Goal: Transaction & Acquisition: Purchase product/service

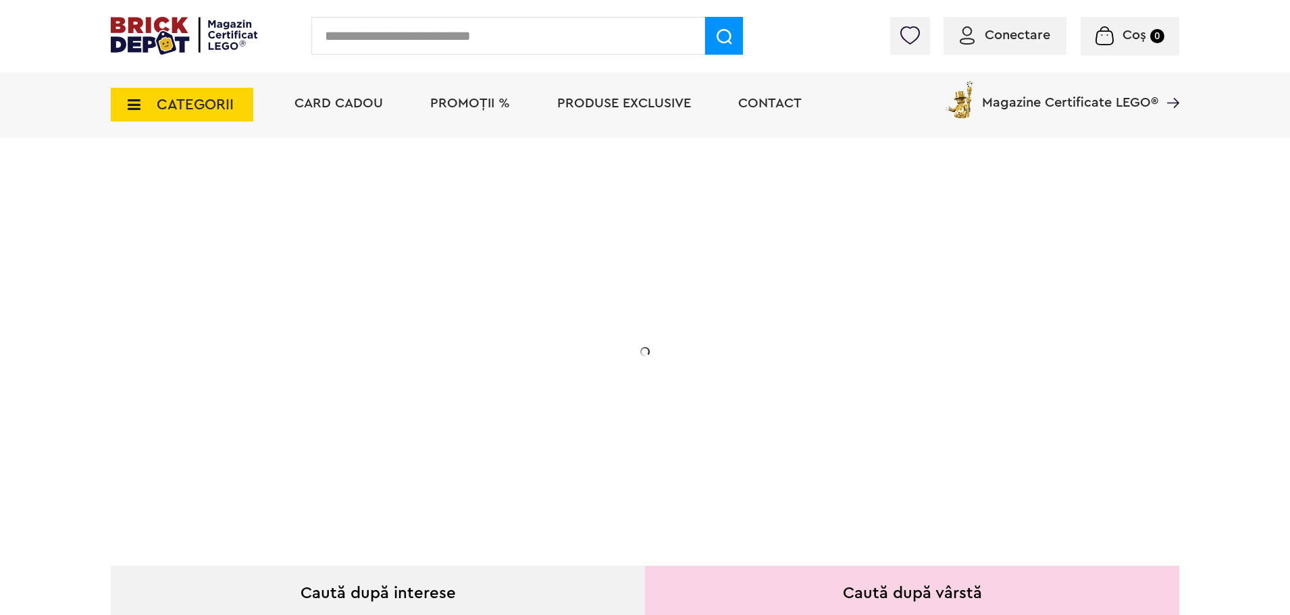
click at [1035, 36] on div at bounding box center [1076, 39] width 207 height 14
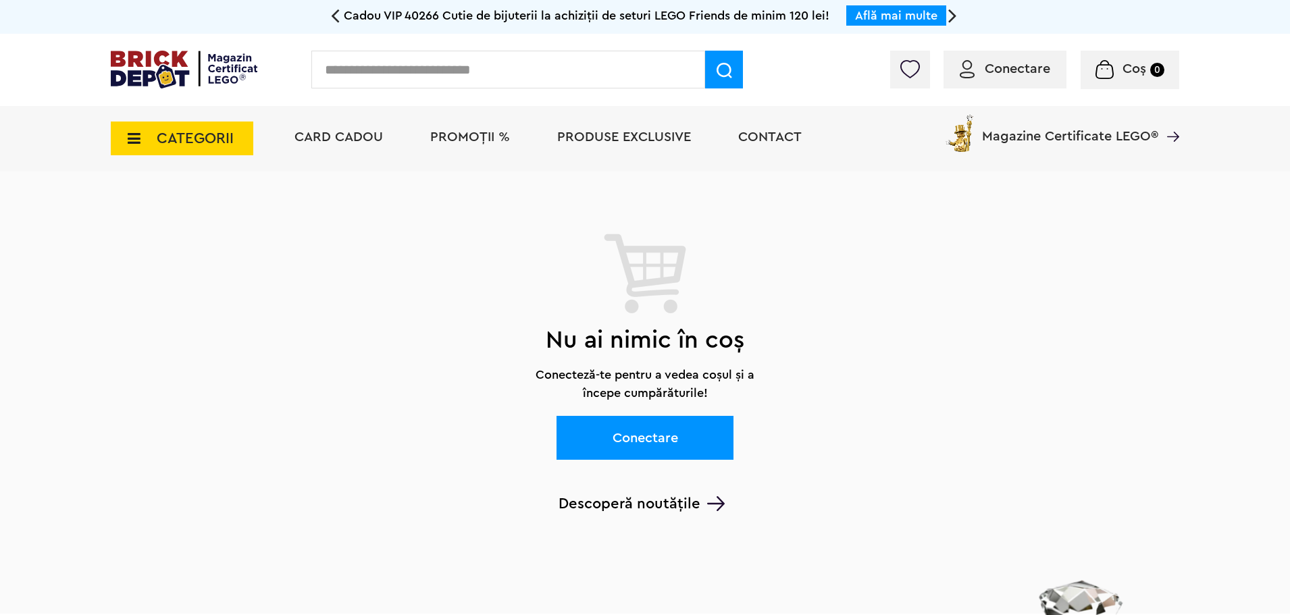
click at [1014, 66] on span "Conectare" at bounding box center [1018, 69] width 66 height 14
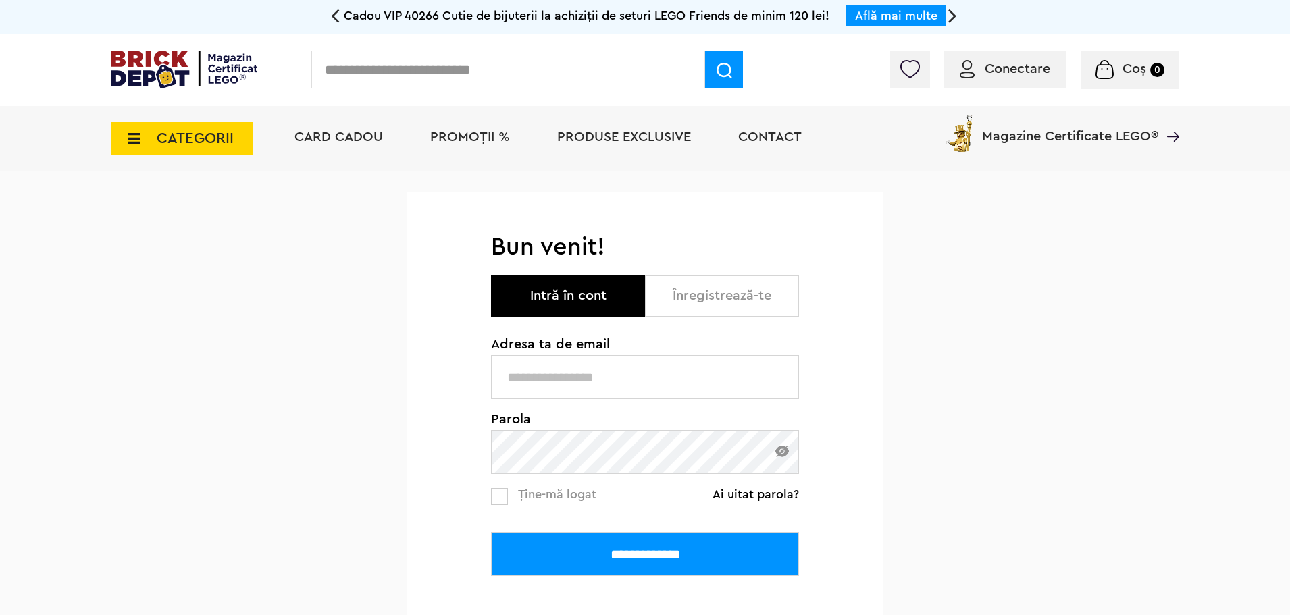
type input "**********"
click at [586, 544] on input "**********" at bounding box center [645, 554] width 308 height 44
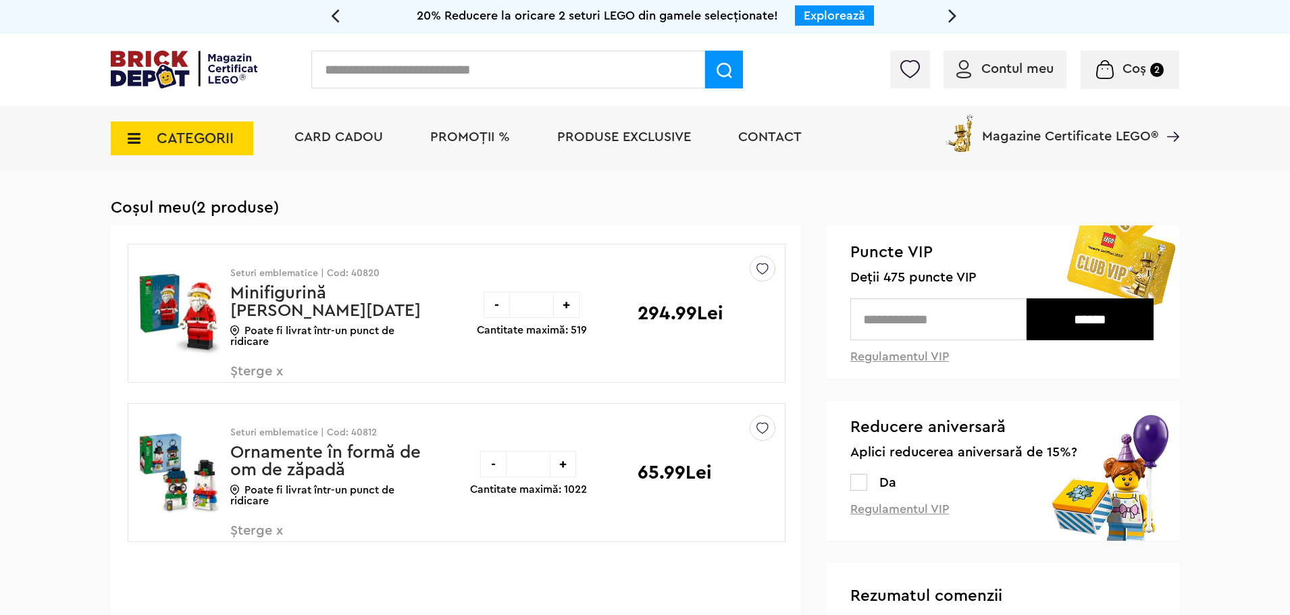
click at [478, 137] on span "PROMOȚII %" at bounding box center [470, 137] width 80 height 14
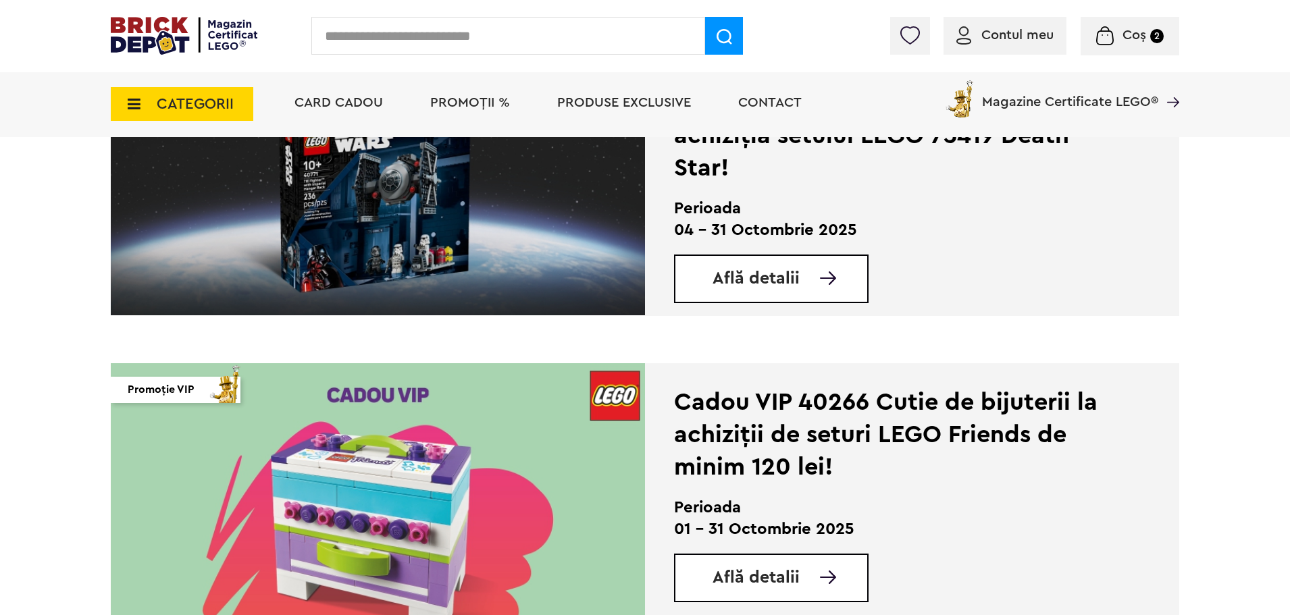
scroll to position [878, 0]
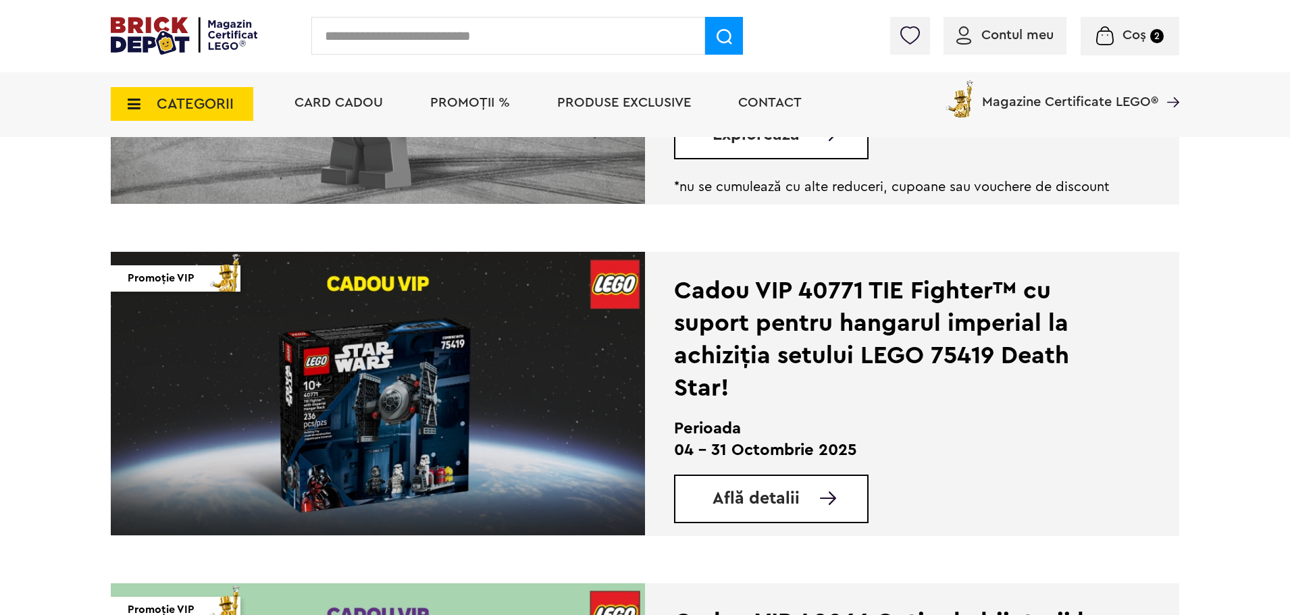
click at [215, 108] on span "CATEGORII" at bounding box center [195, 104] width 77 height 15
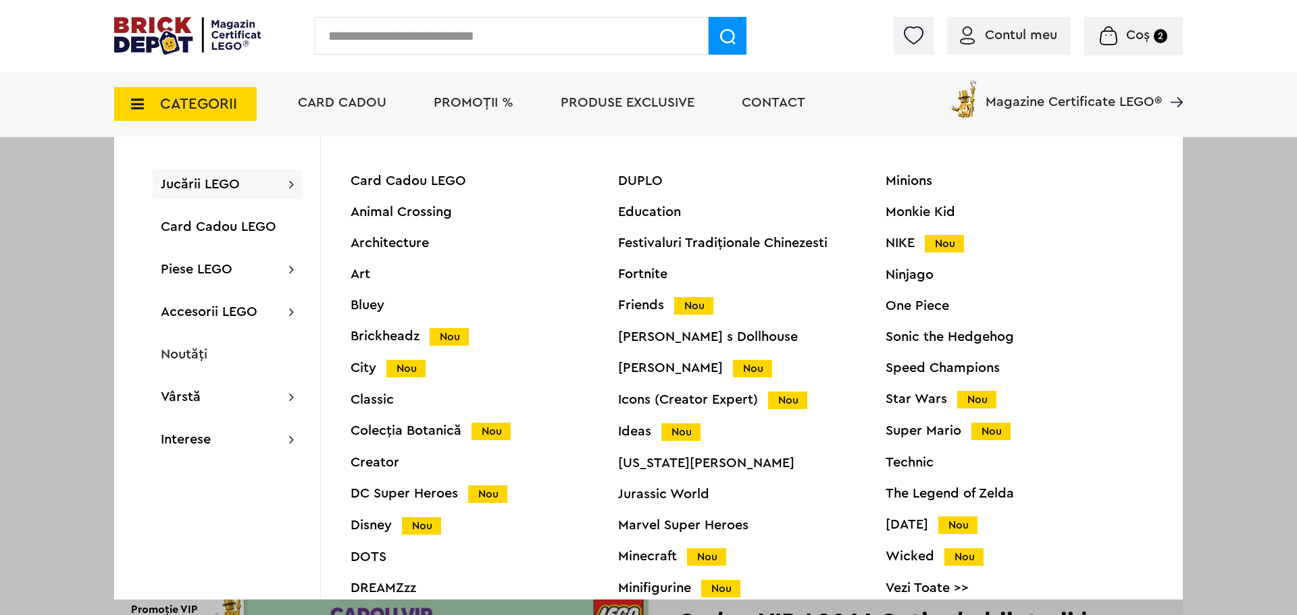
click at [364, 371] on div "City Nou" at bounding box center [484, 368] width 267 height 14
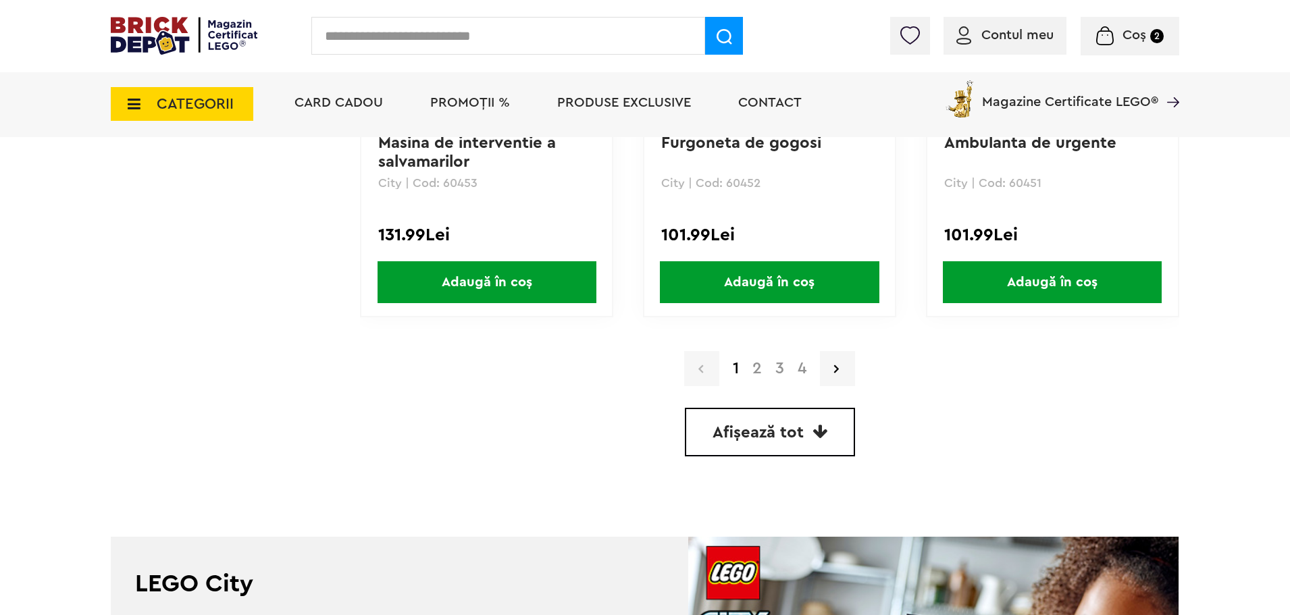
scroll to position [3951, 0]
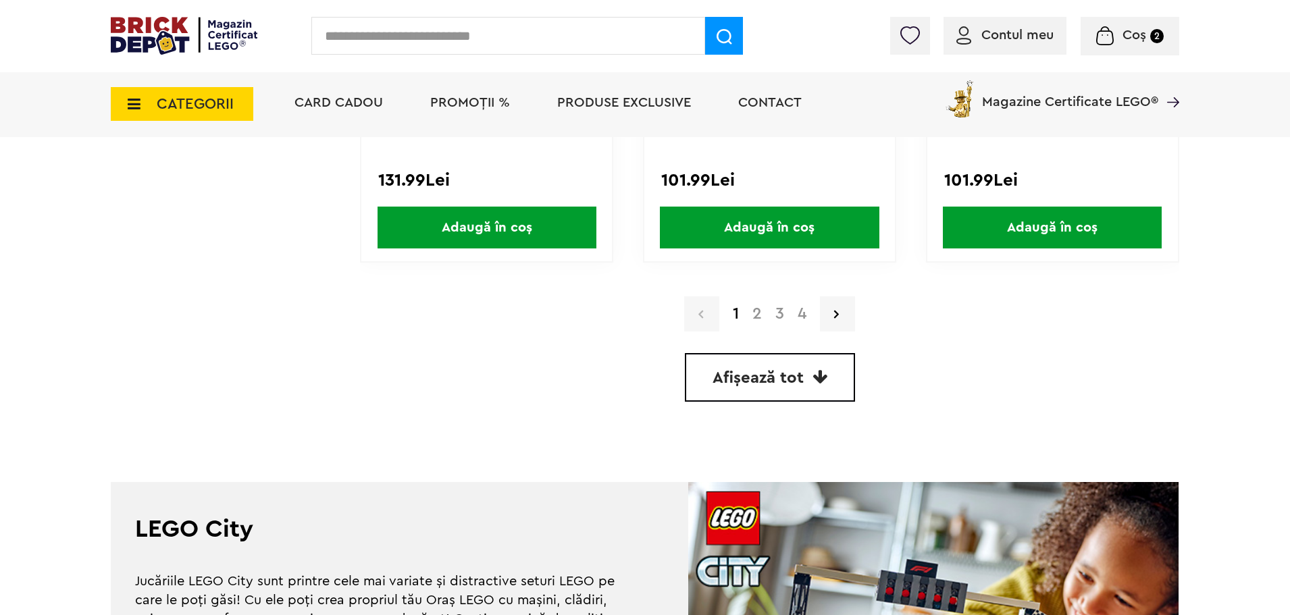
click at [756, 315] on link "2" at bounding box center [757, 314] width 23 height 16
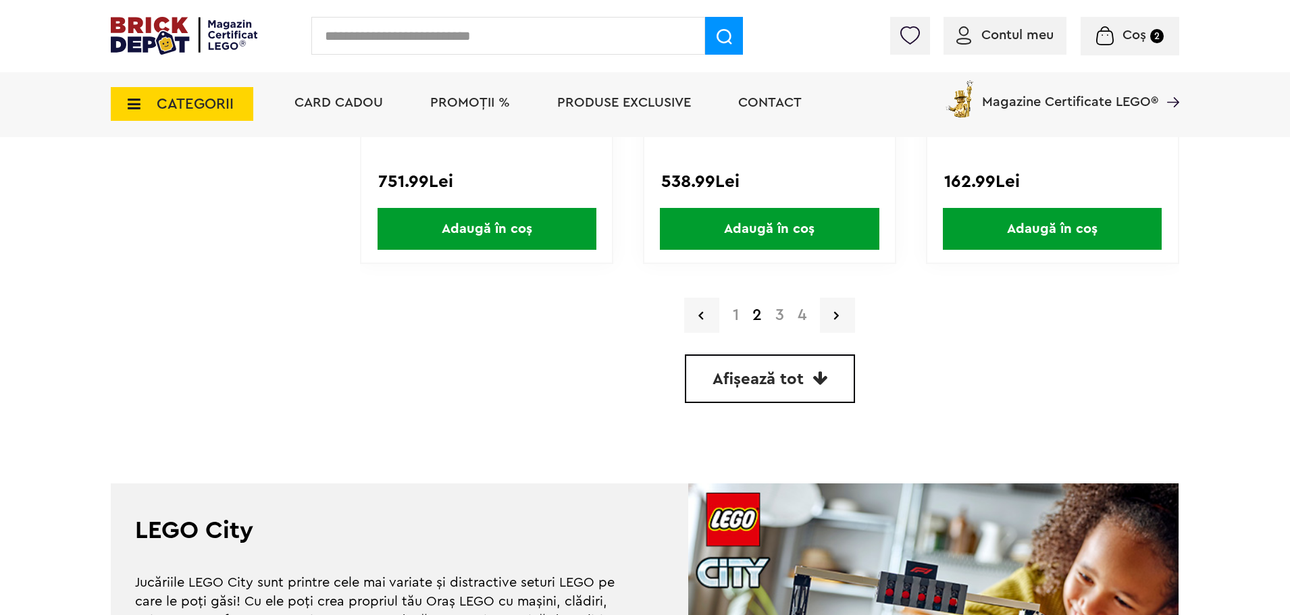
scroll to position [3951, 0]
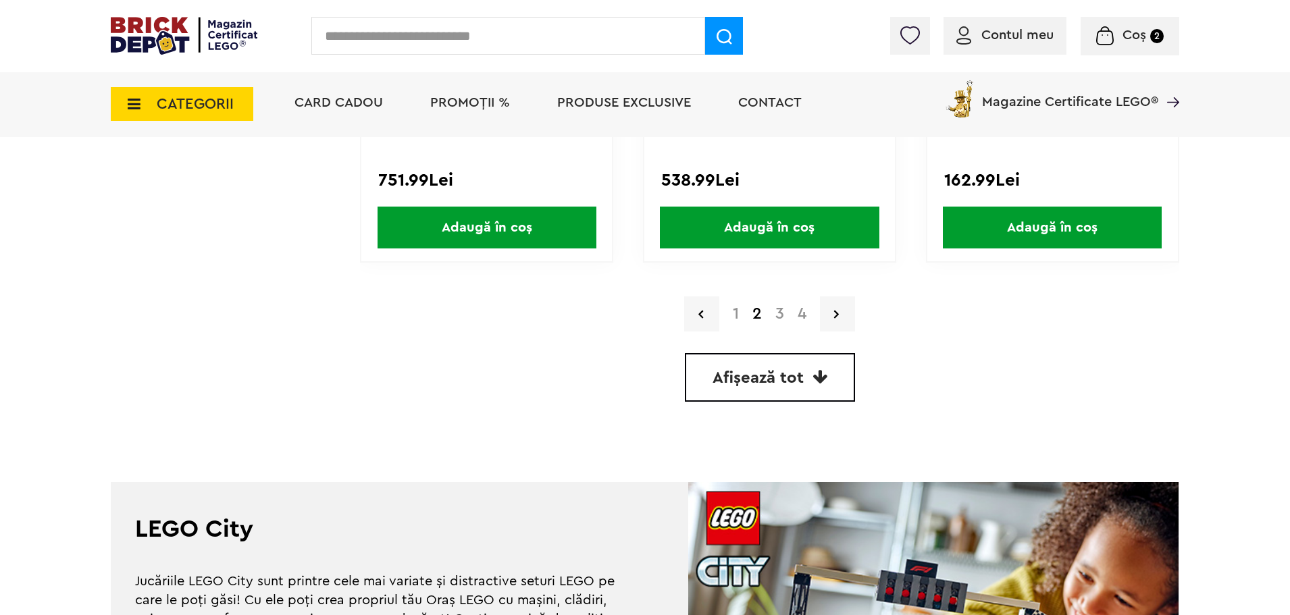
click at [781, 309] on link "3" at bounding box center [780, 314] width 22 height 16
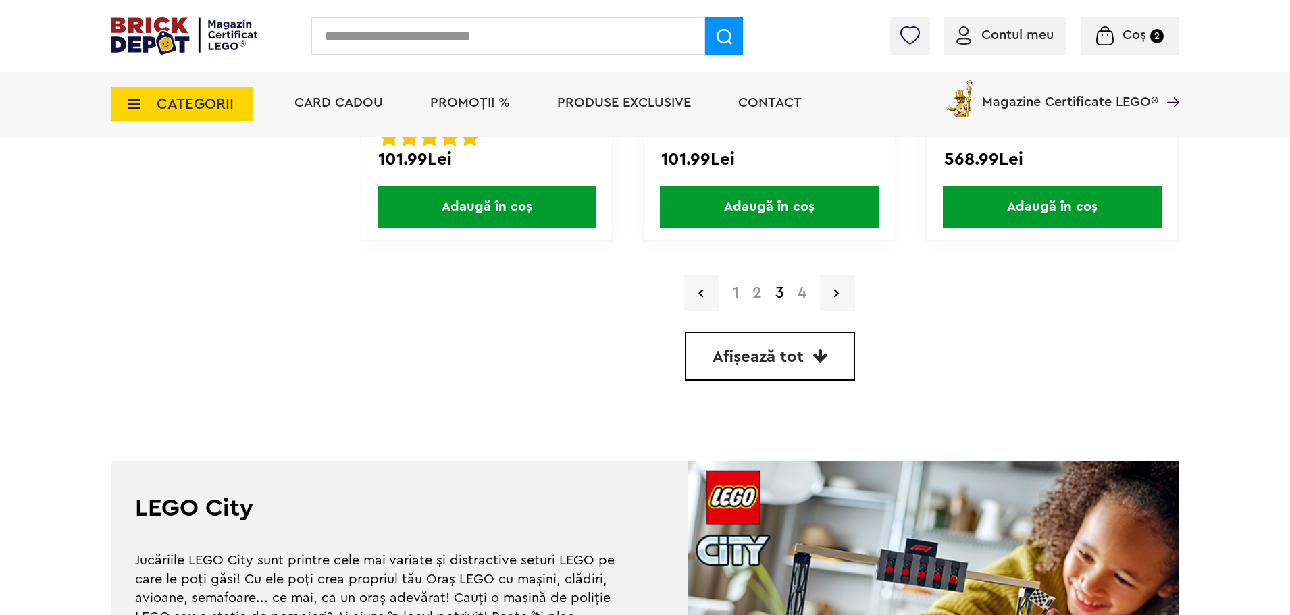
scroll to position [3985, 0]
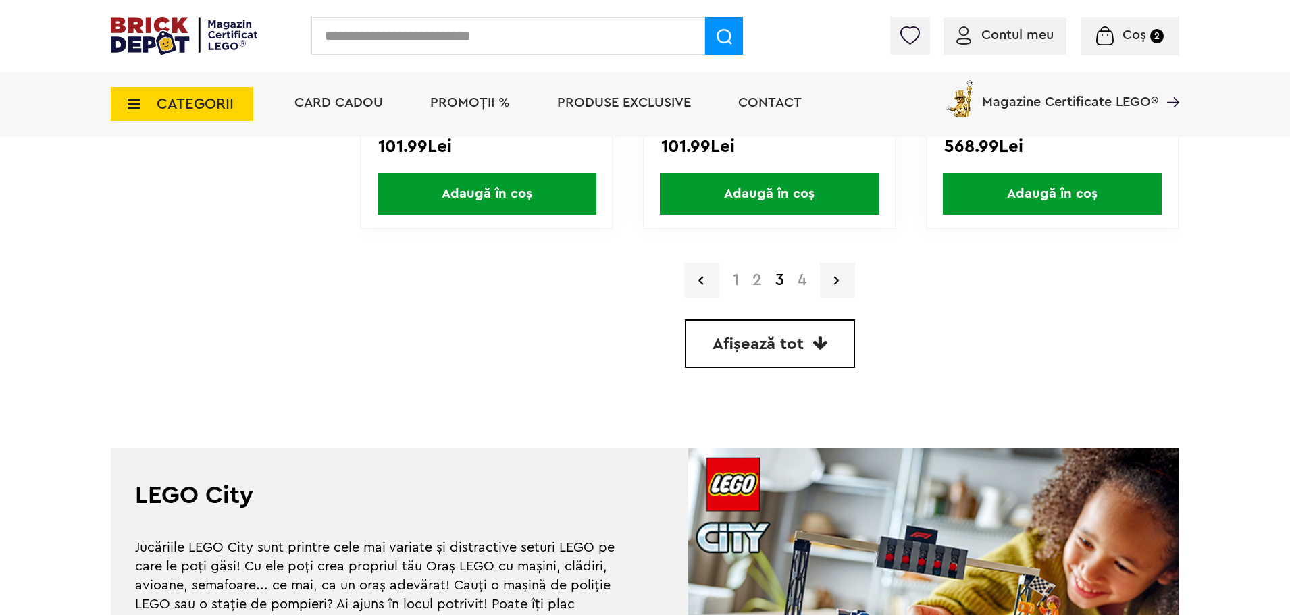
click at [800, 281] on link "4" at bounding box center [802, 280] width 22 height 16
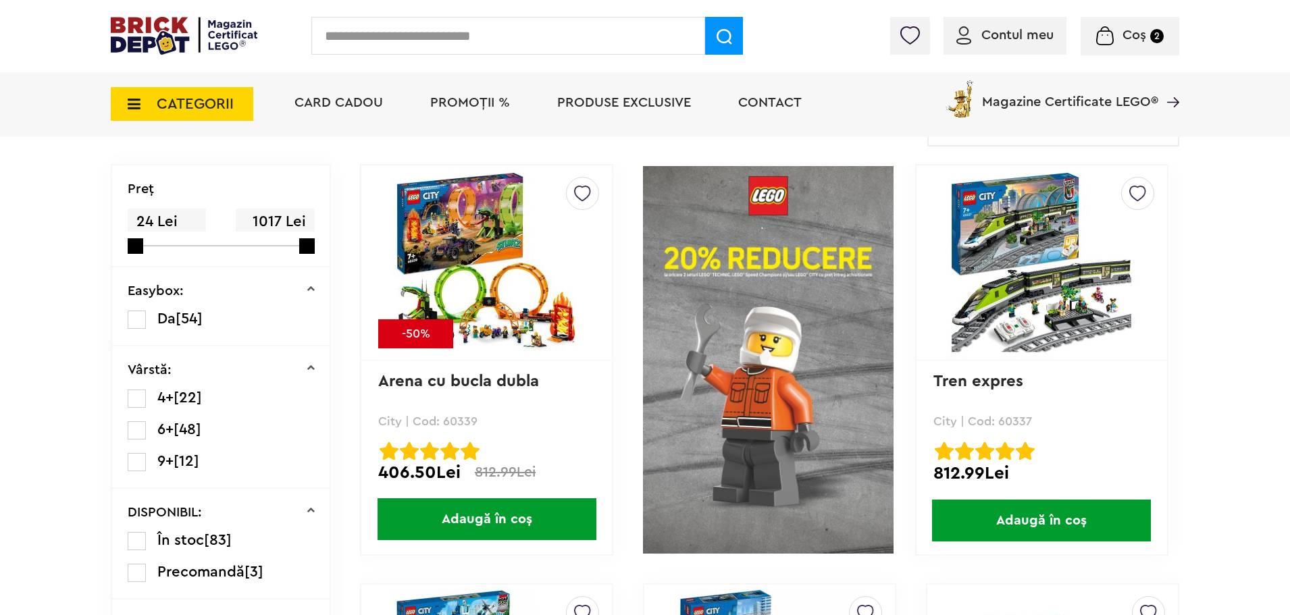
scroll to position [68, 0]
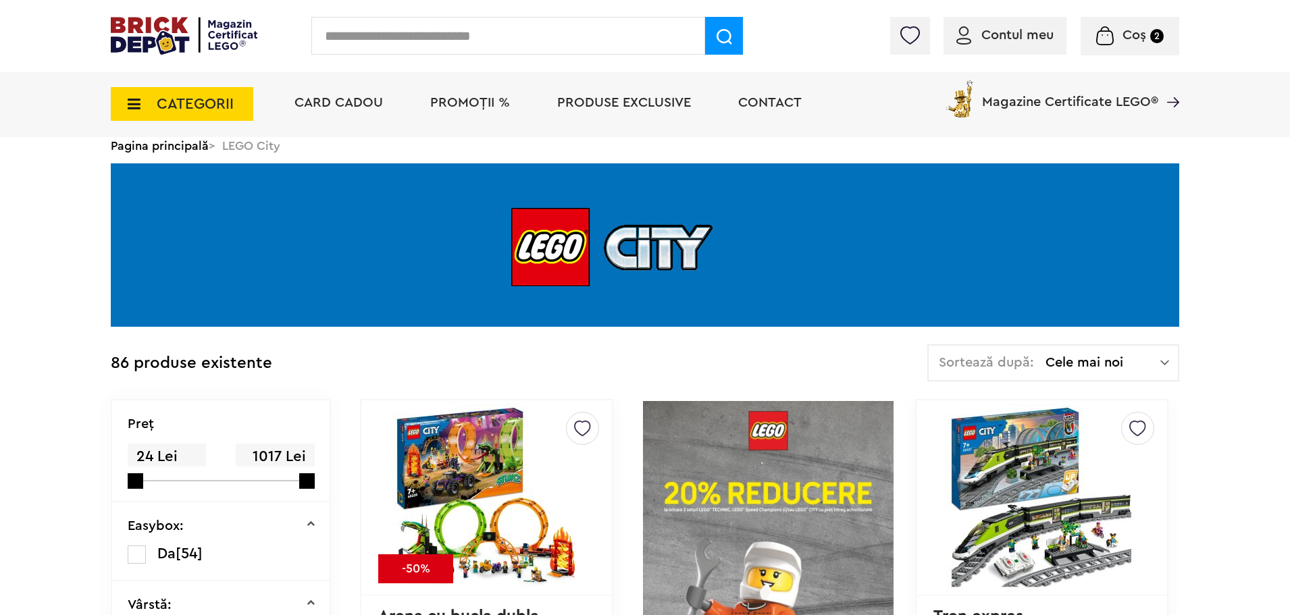
click at [459, 102] on span "PROMOȚII %" at bounding box center [470, 103] width 80 height 14
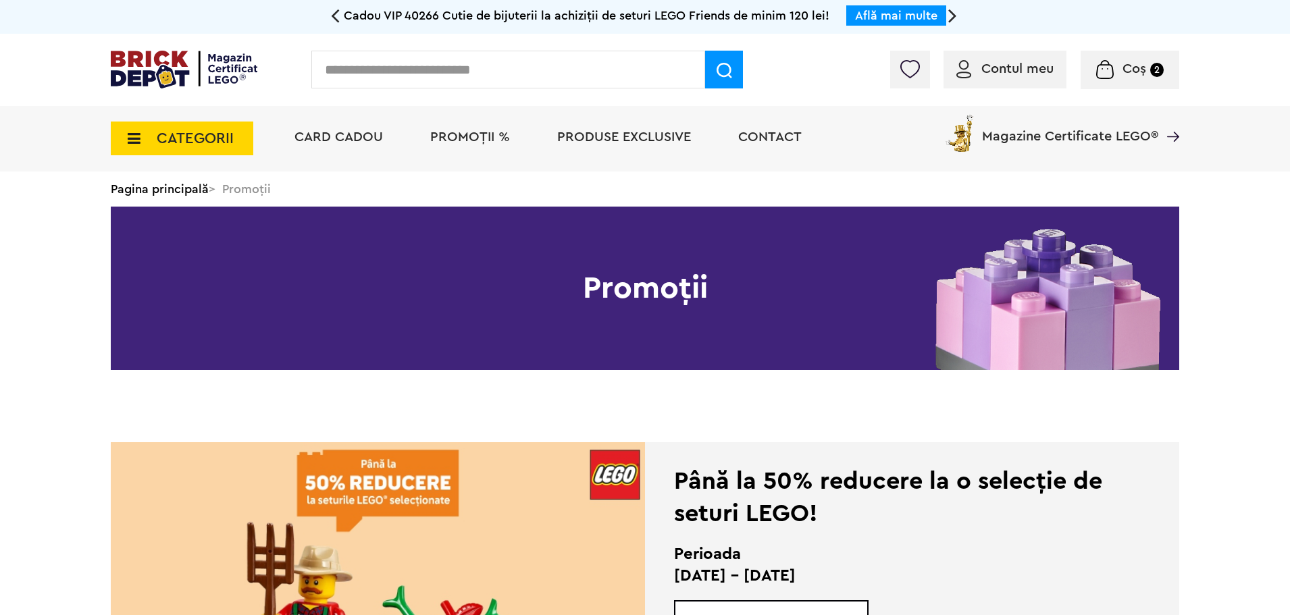
click at [628, 139] on span "Produse exclusive" at bounding box center [624, 137] width 134 height 14
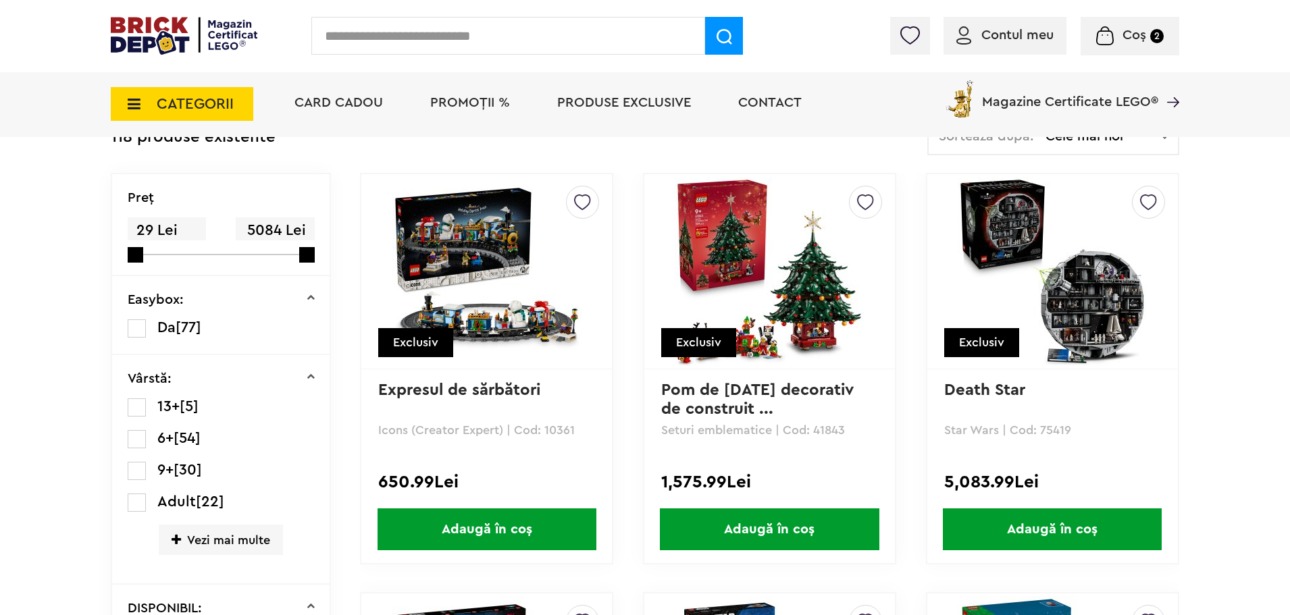
scroll to position [135, 0]
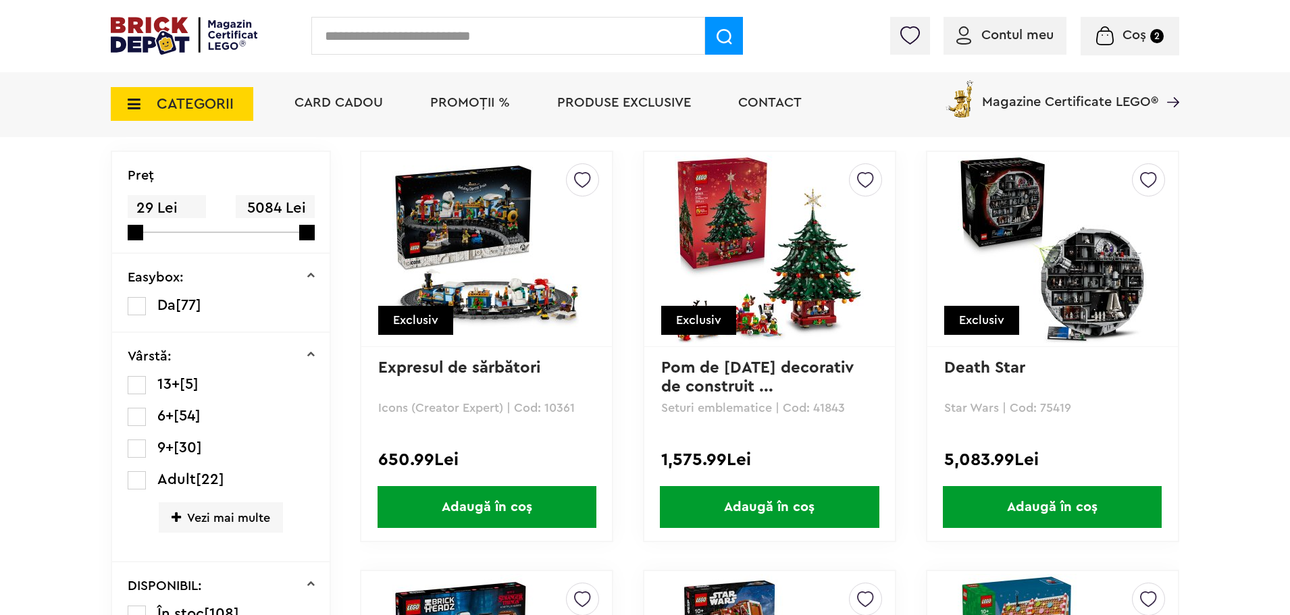
click at [488, 294] on img at bounding box center [486, 249] width 189 height 189
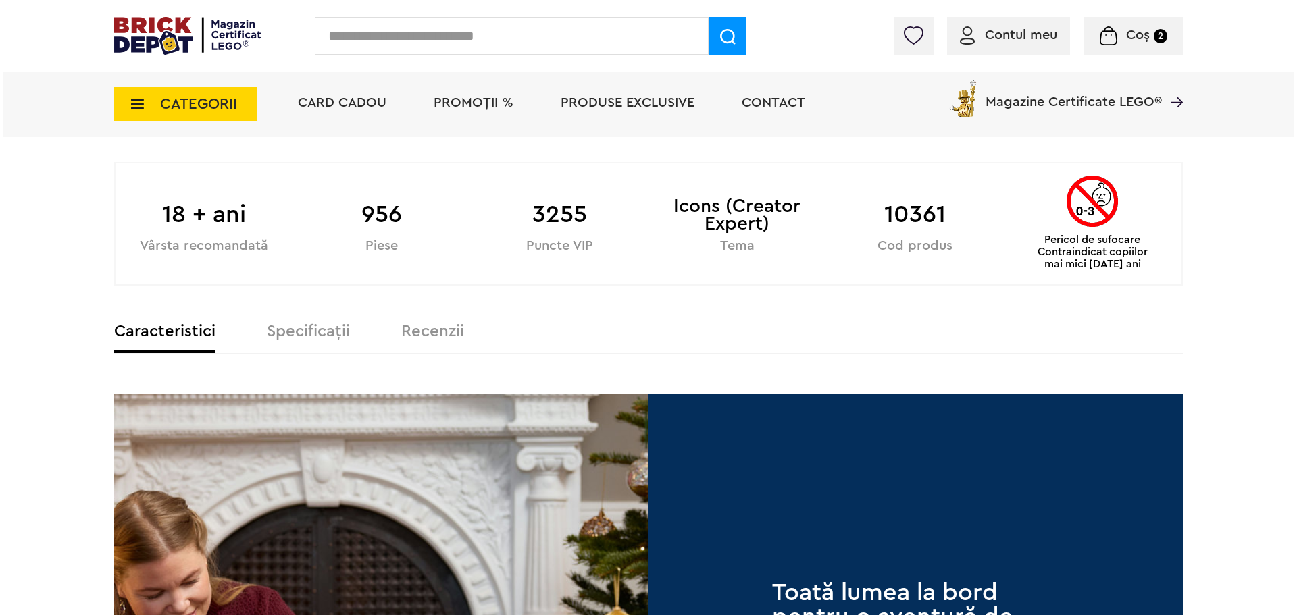
scroll to position [675, 0]
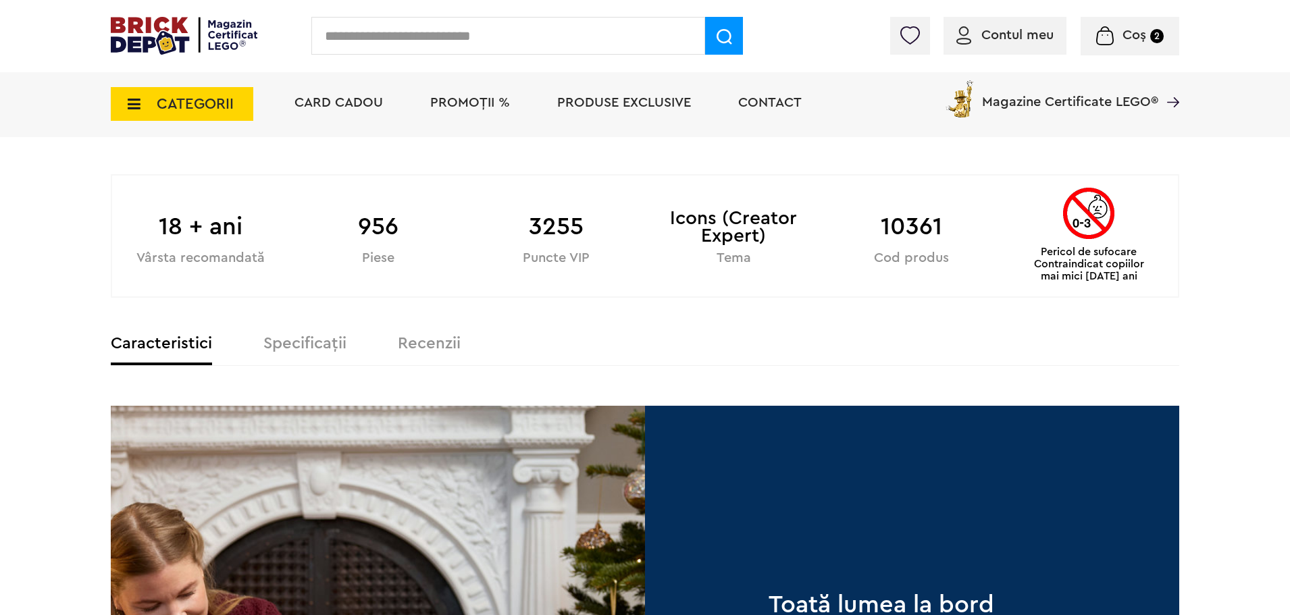
click at [198, 105] on span "CATEGORII" at bounding box center [195, 104] width 77 height 15
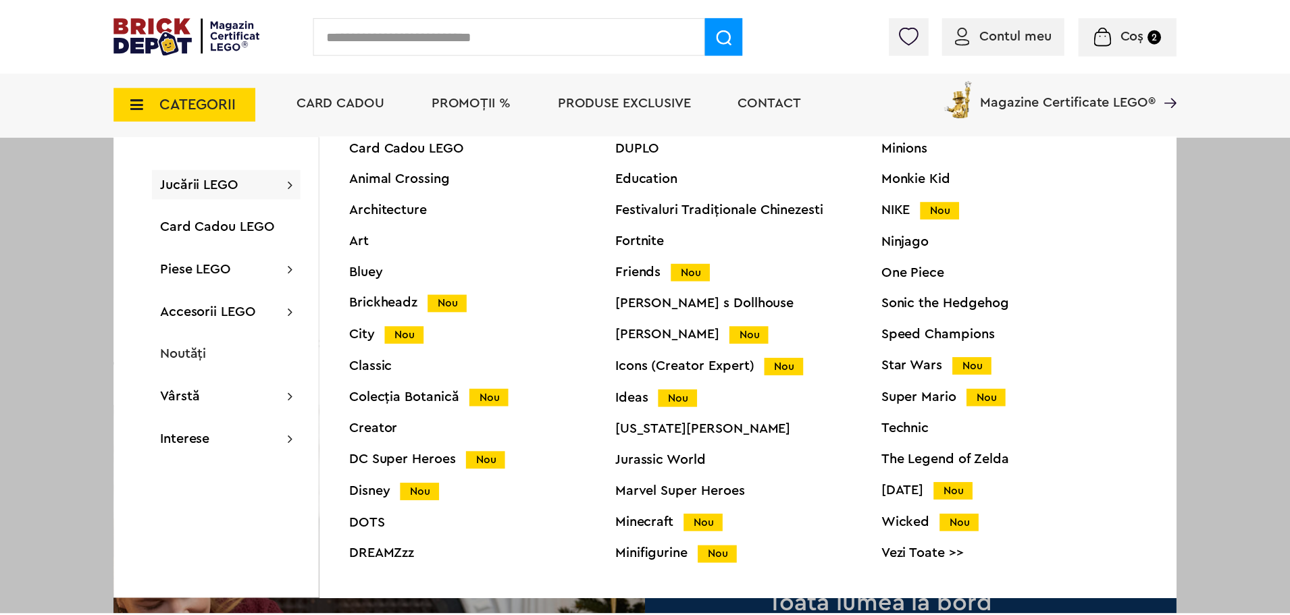
scroll to position [51, 0]
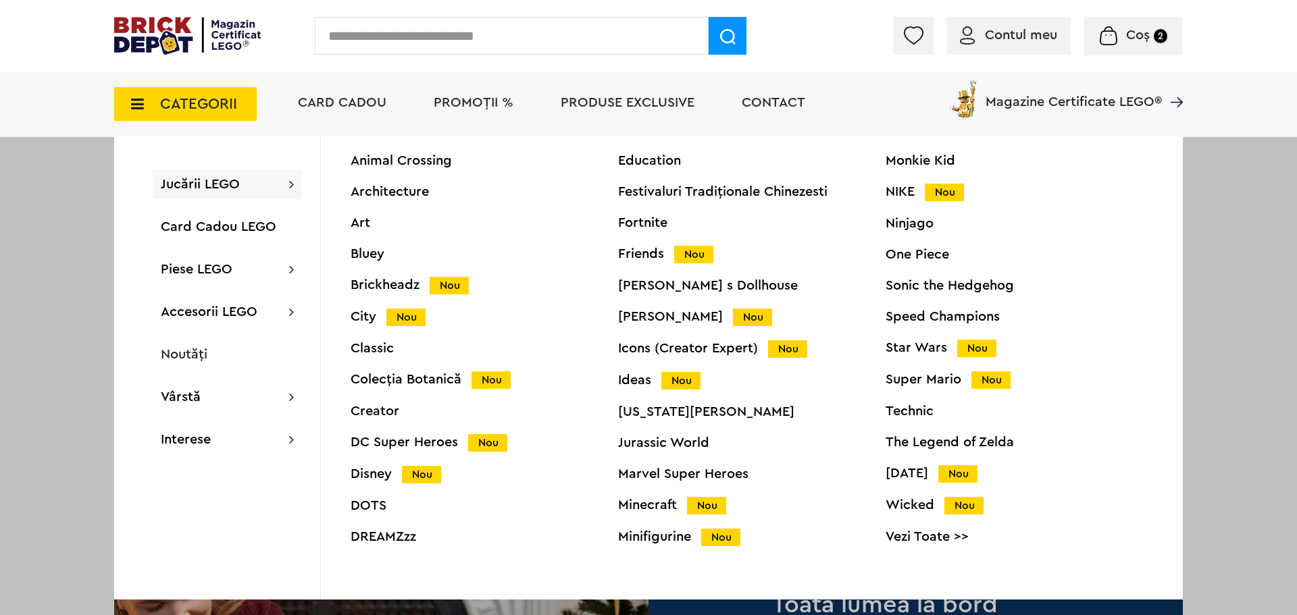
click at [375, 474] on div "Disney Nou" at bounding box center [484, 474] width 267 height 14
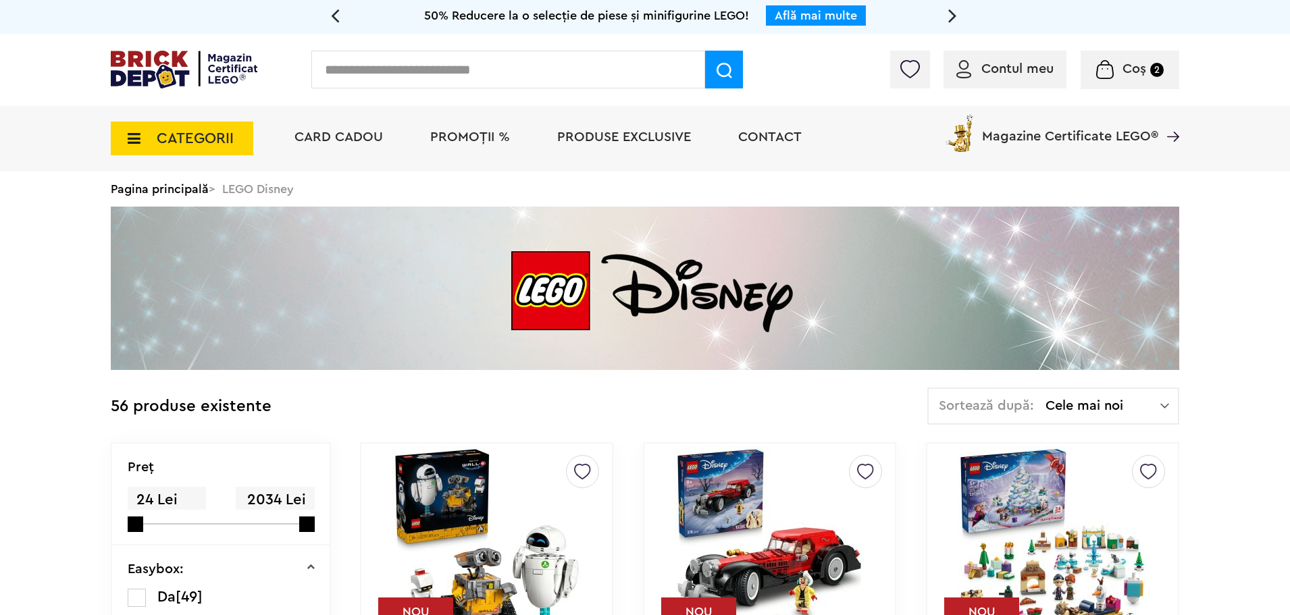
click at [213, 144] on span "CATEGORII" at bounding box center [195, 138] width 77 height 15
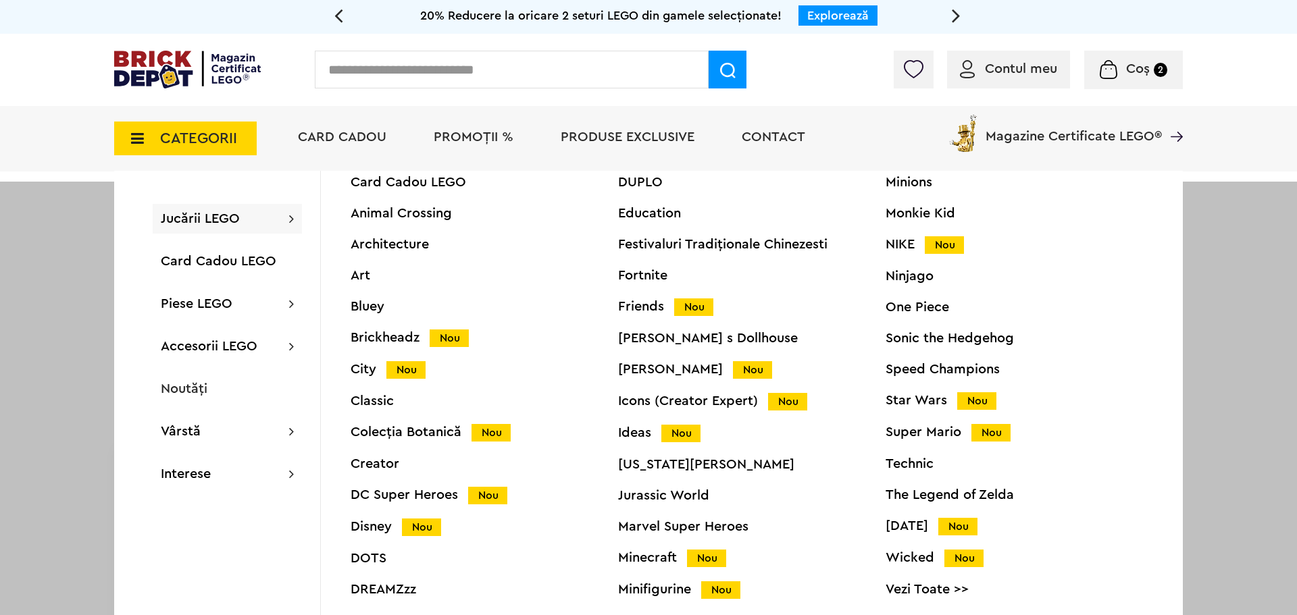
scroll to position [51, 0]
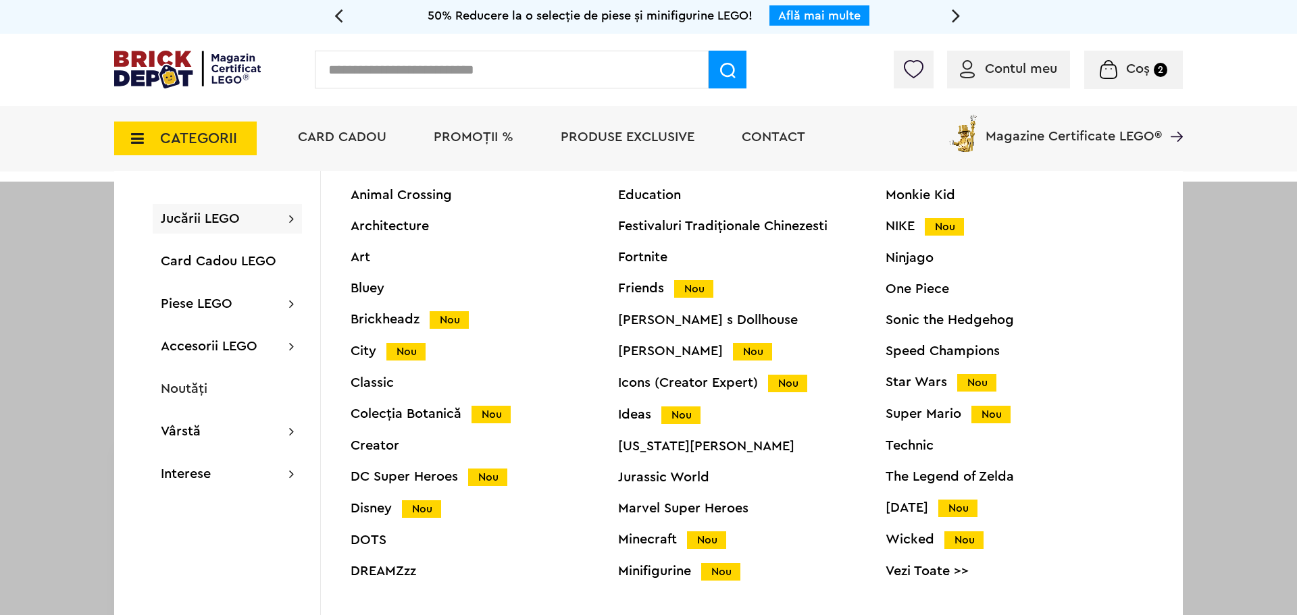
click at [374, 69] on input "text" at bounding box center [512, 70] width 394 height 38
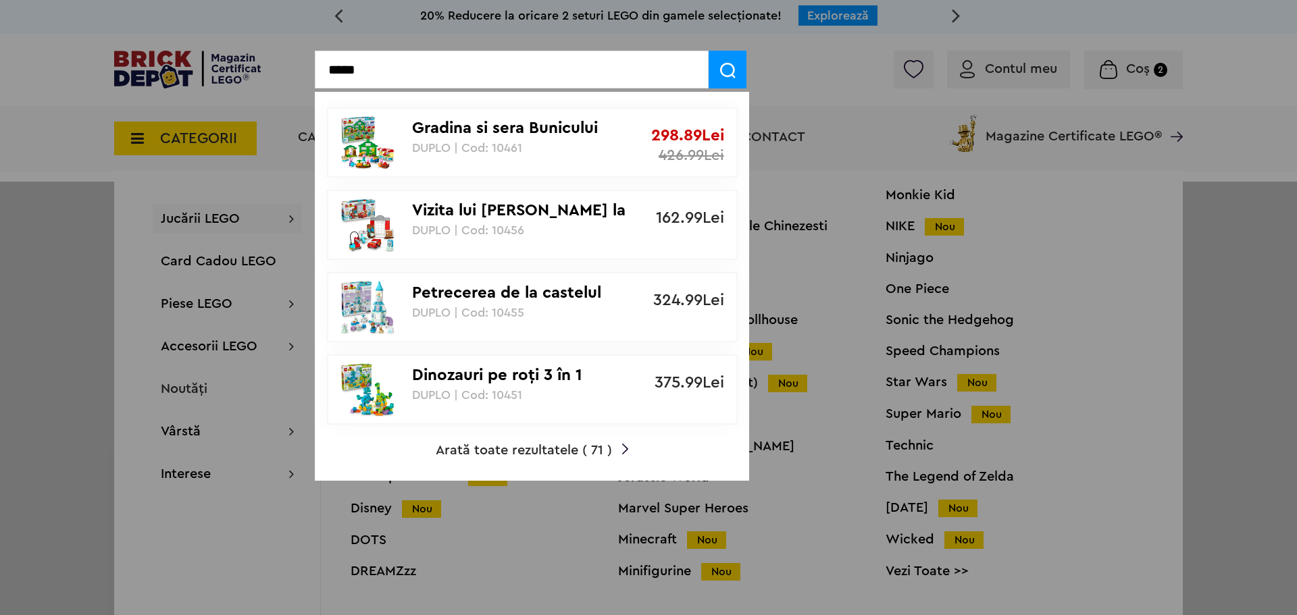
type input "*****"
click at [498, 142] on p "DUPLO | Cod: 10461" at bounding box center [525, 148] width 226 height 14
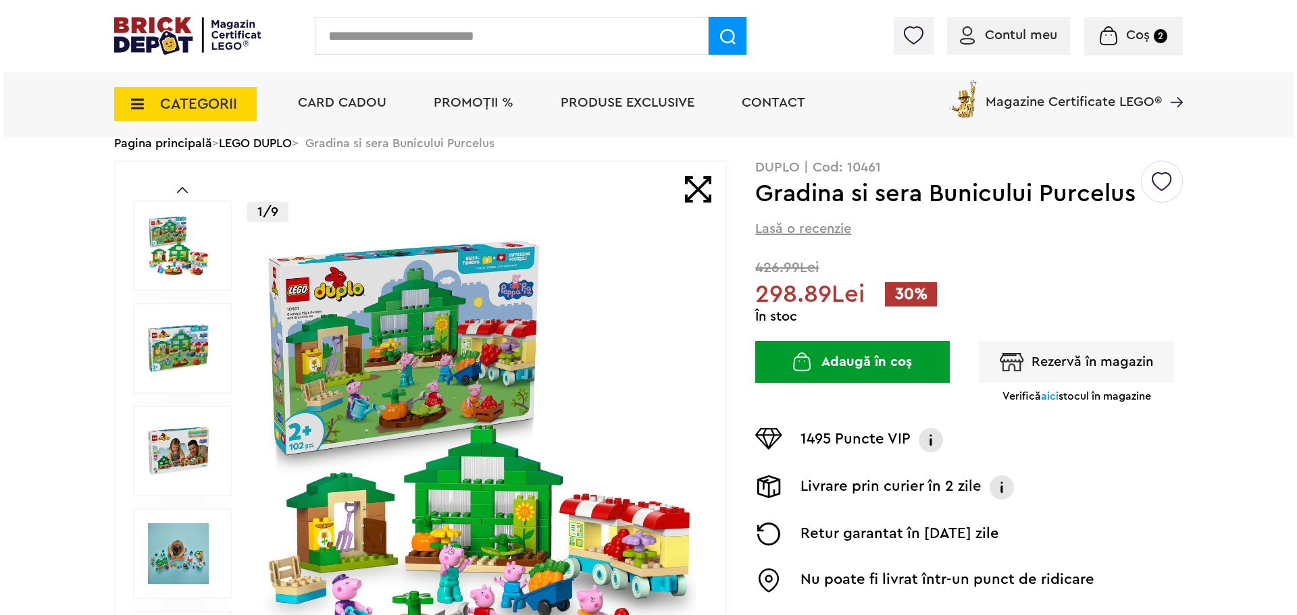
scroll to position [68, 0]
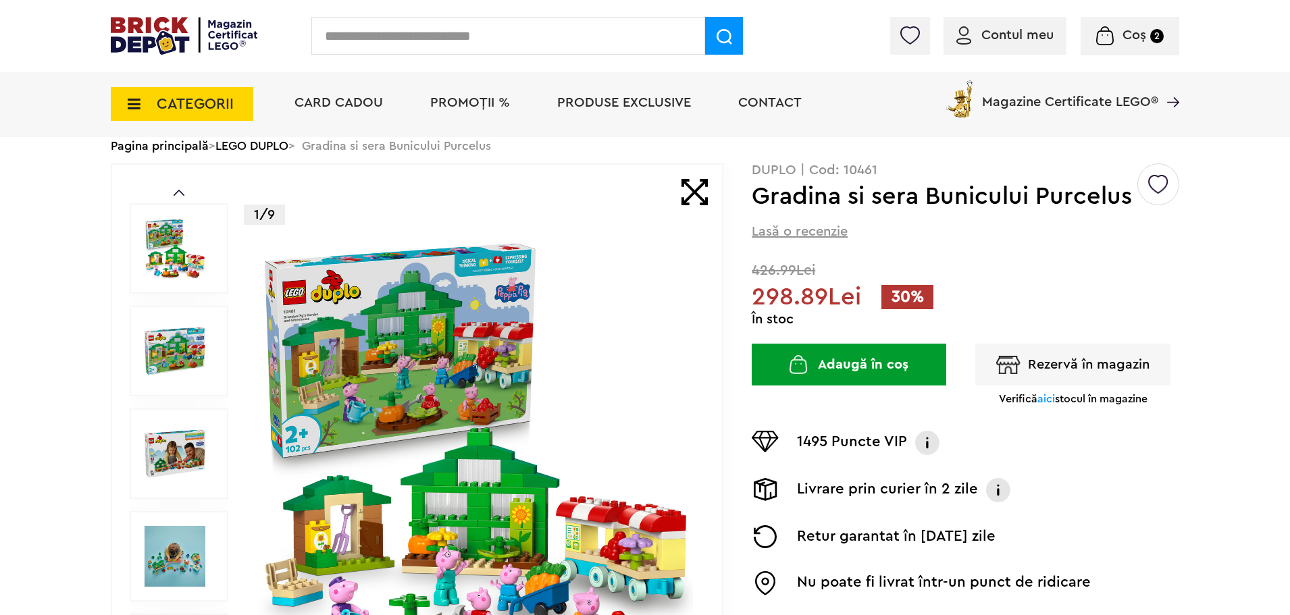
click at [374, 36] on input "text" at bounding box center [508, 36] width 394 height 38
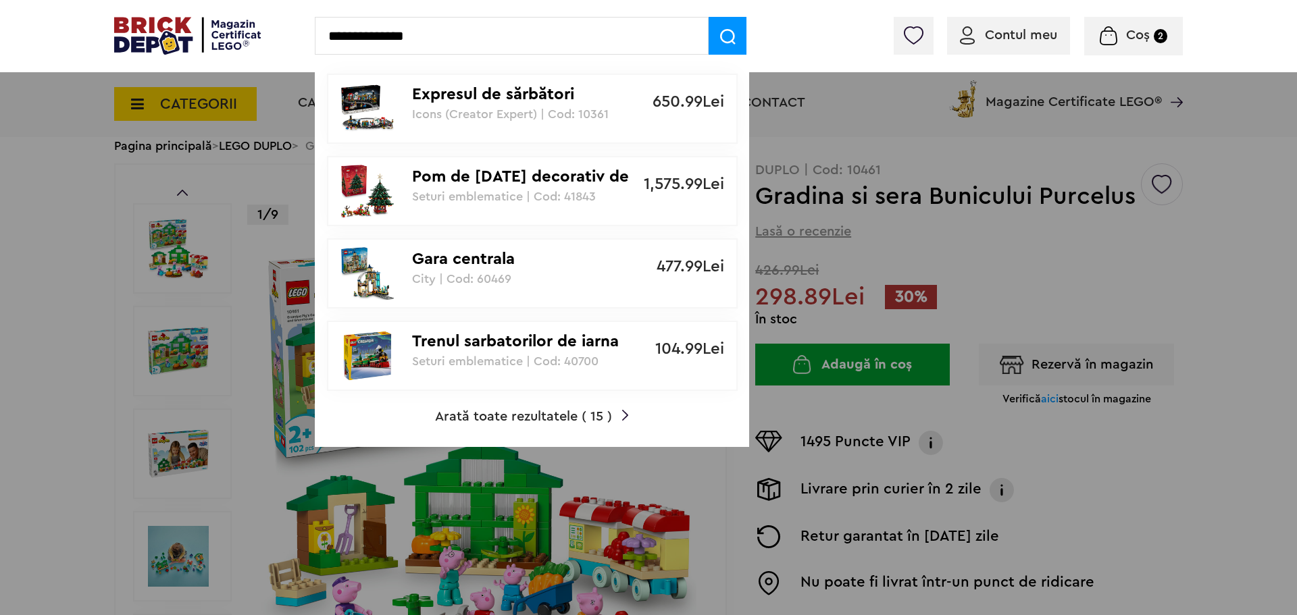
type input "**********"
click at [515, 339] on p "Trenul sarbatorilor de iarna" at bounding box center [525, 342] width 226 height 20
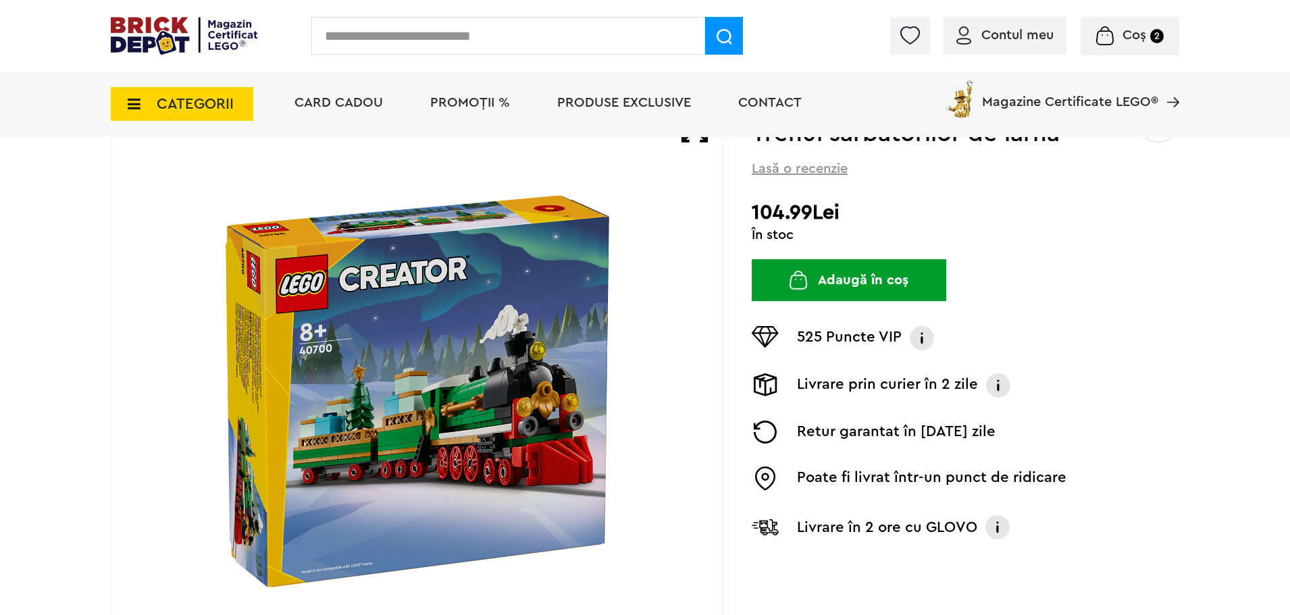
scroll to position [135, 0]
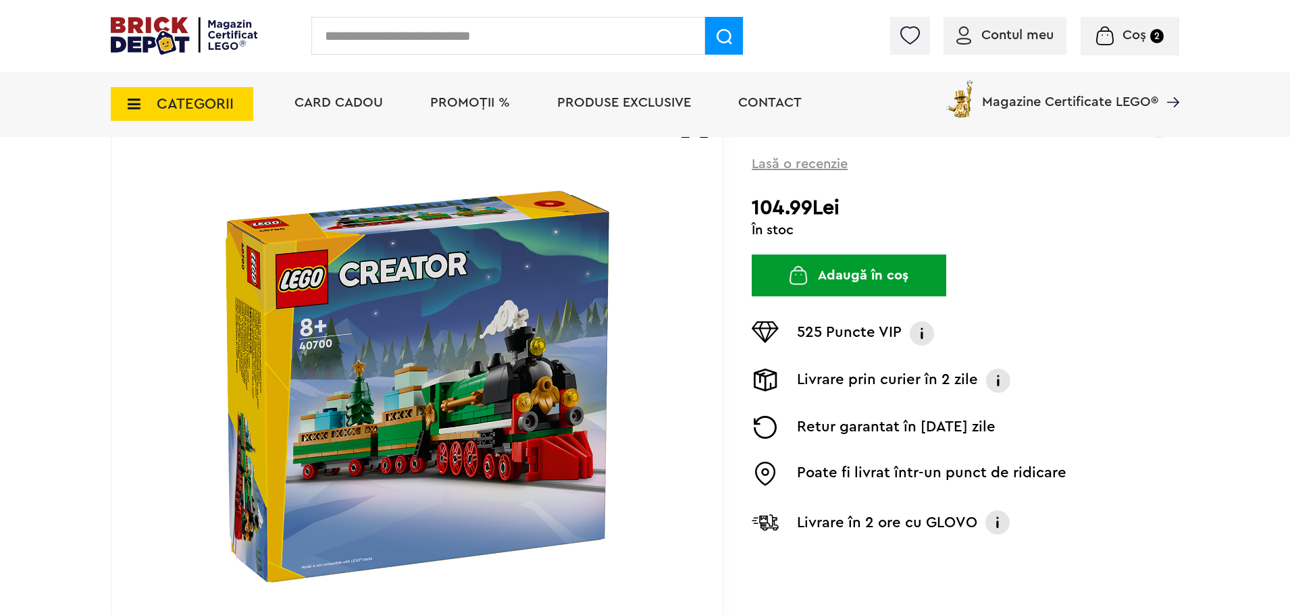
click at [815, 280] on button "Adaugă în coș" at bounding box center [849, 276] width 195 height 42
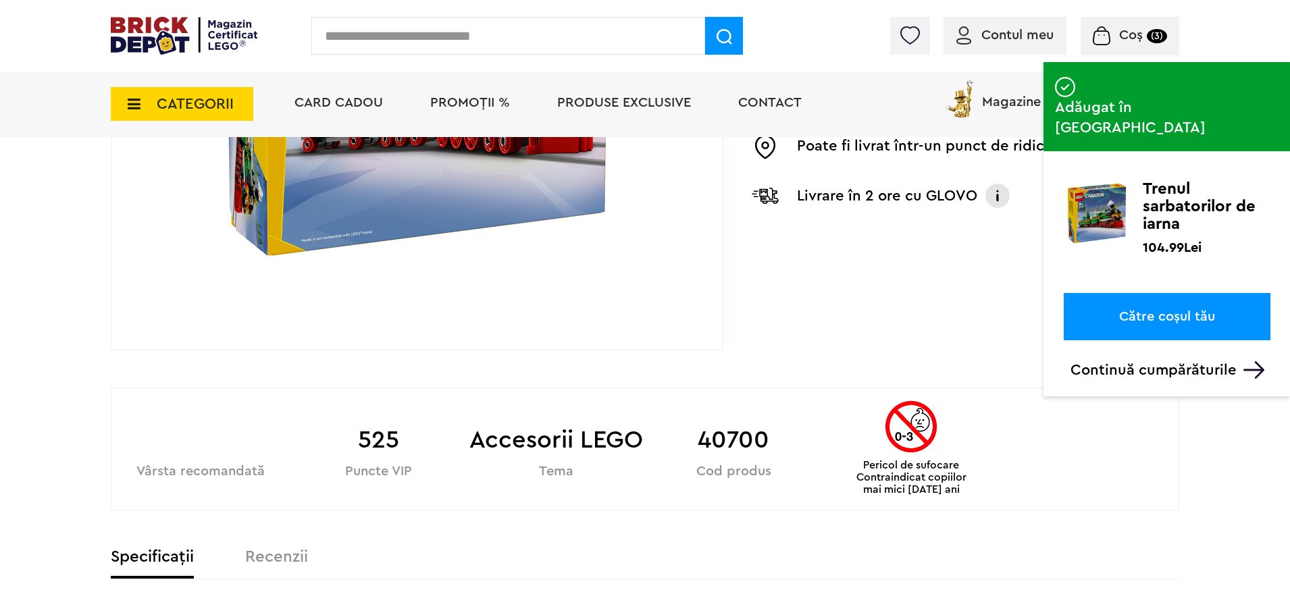
scroll to position [203, 0]
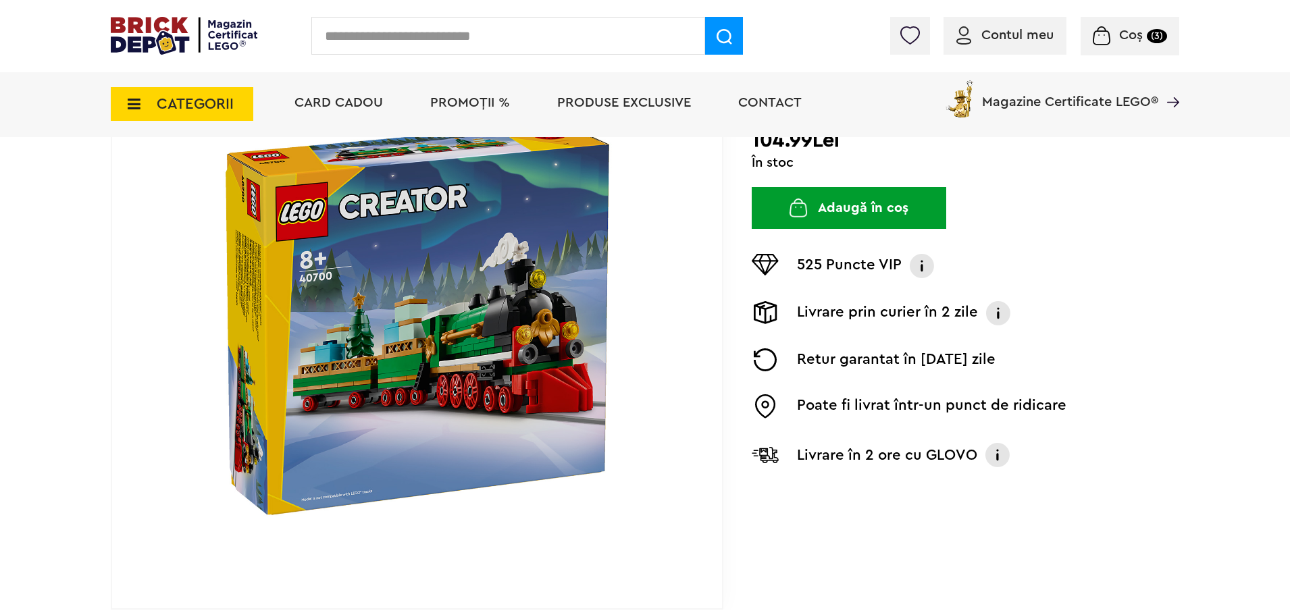
click at [1124, 40] on span "Coș" at bounding box center [1131, 35] width 24 height 14
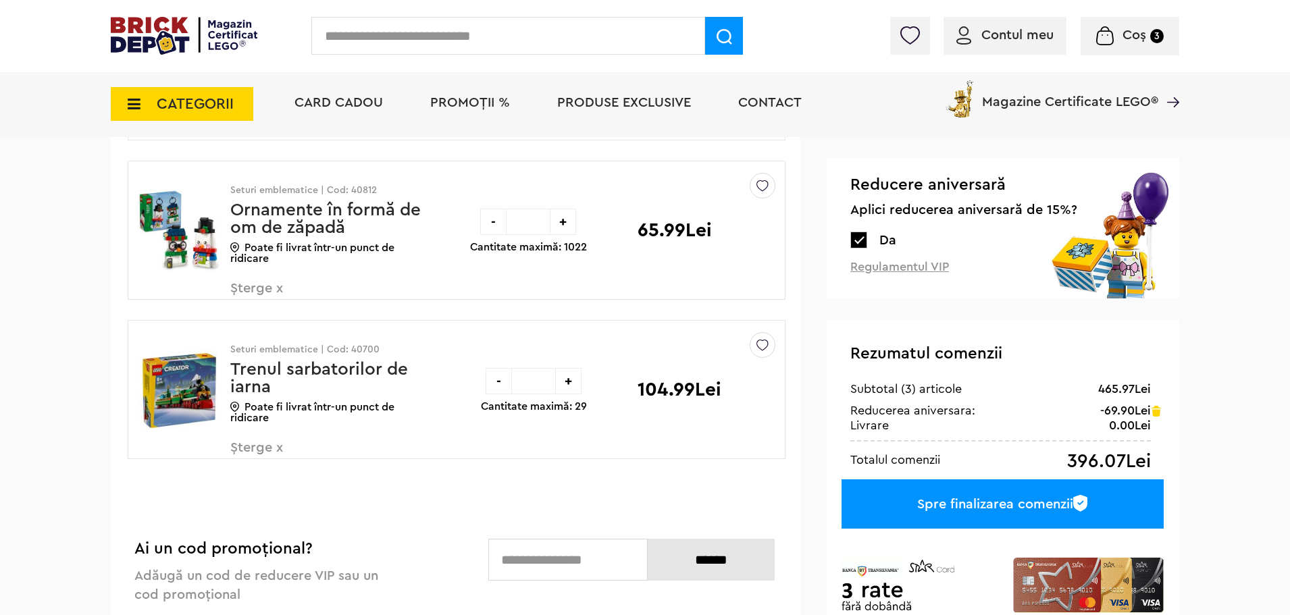
scroll to position [270, 0]
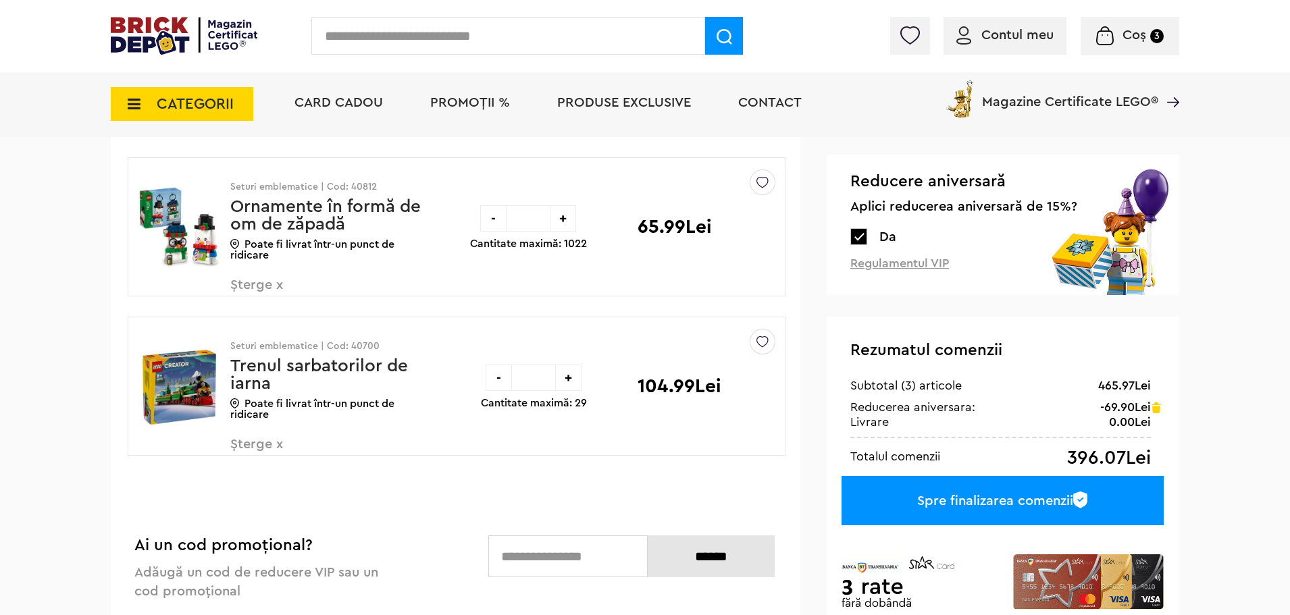
click at [909, 508] on div "Spre finalizarea comenzii" at bounding box center [1003, 500] width 322 height 49
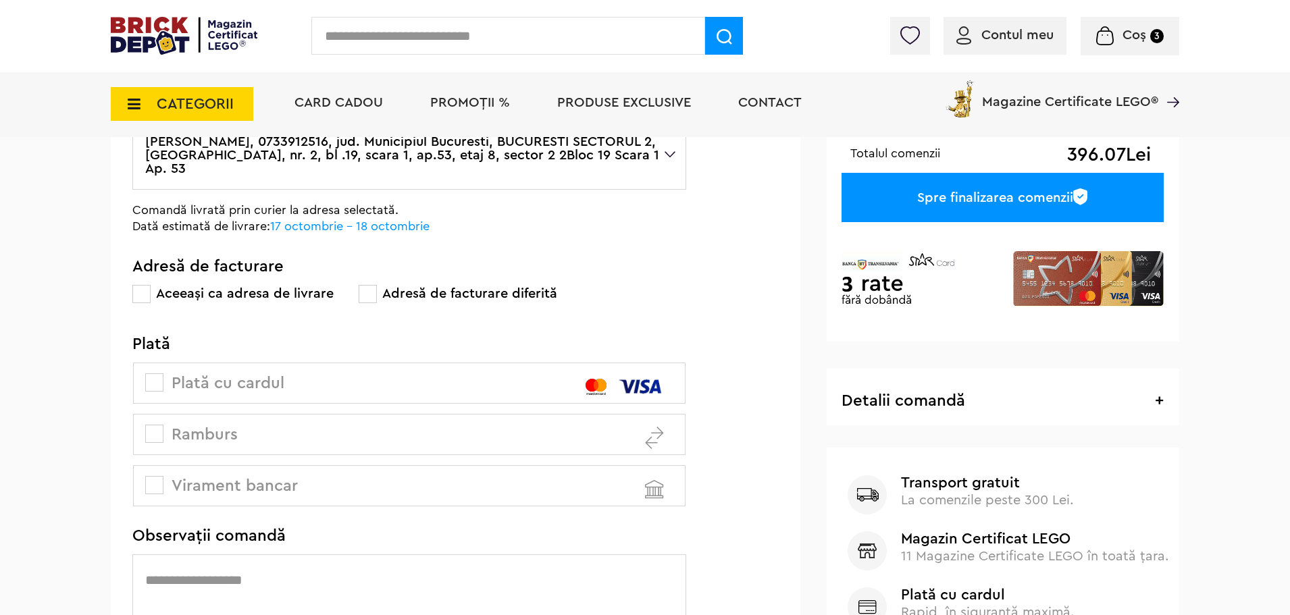
scroll to position [270, 0]
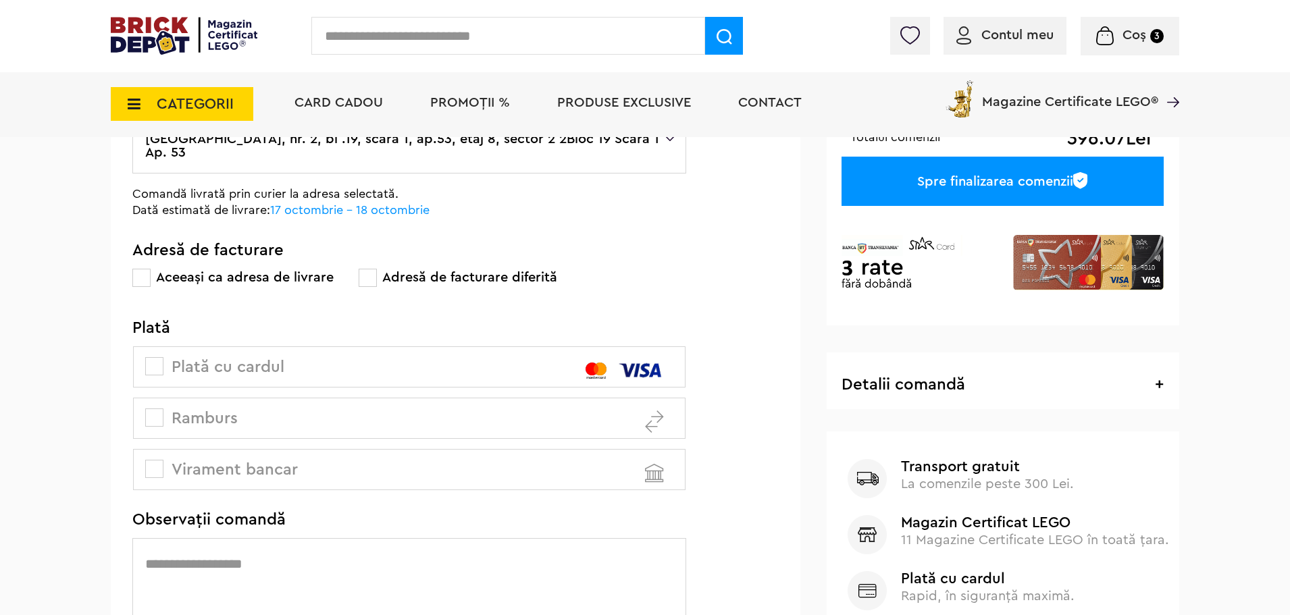
click at [155, 357] on span at bounding box center [154, 366] width 18 height 18
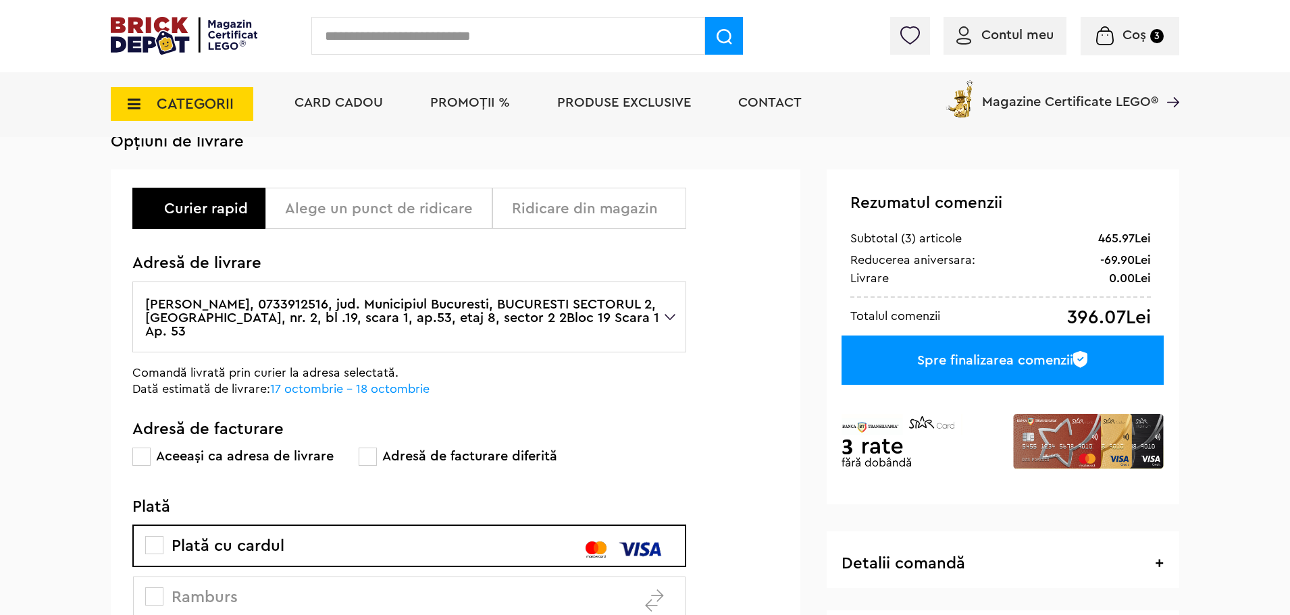
scroll to position [0, 0]
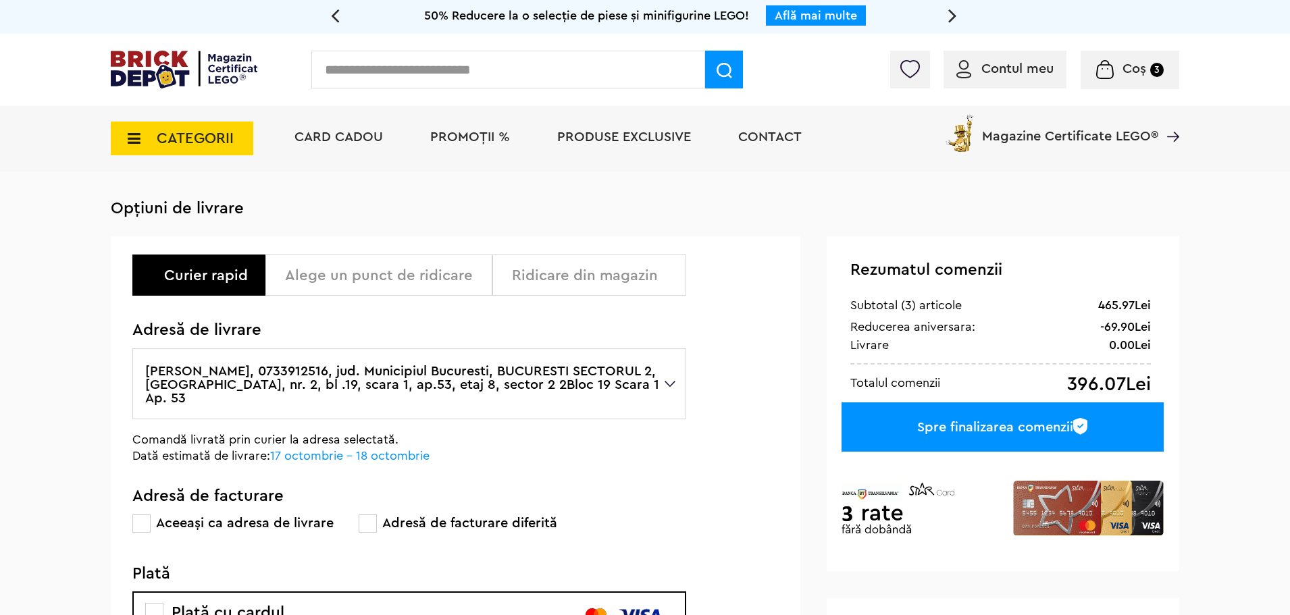
click at [908, 429] on div "Spre finalizarea comenzii" at bounding box center [1003, 427] width 322 height 49
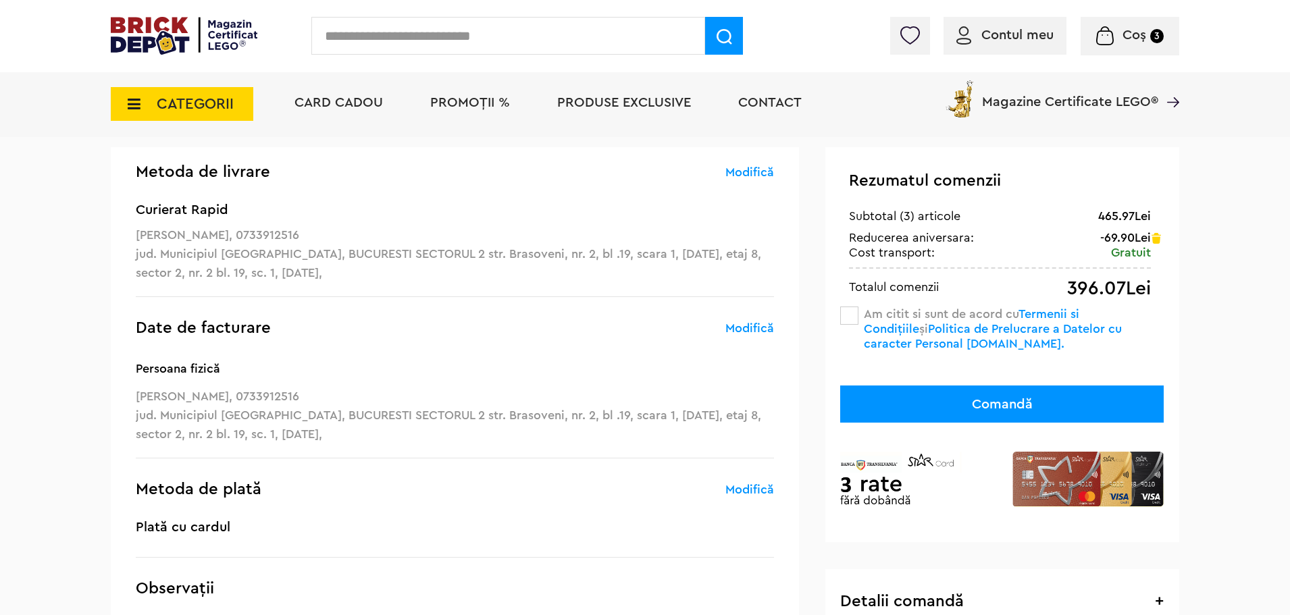
scroll to position [135, 0]
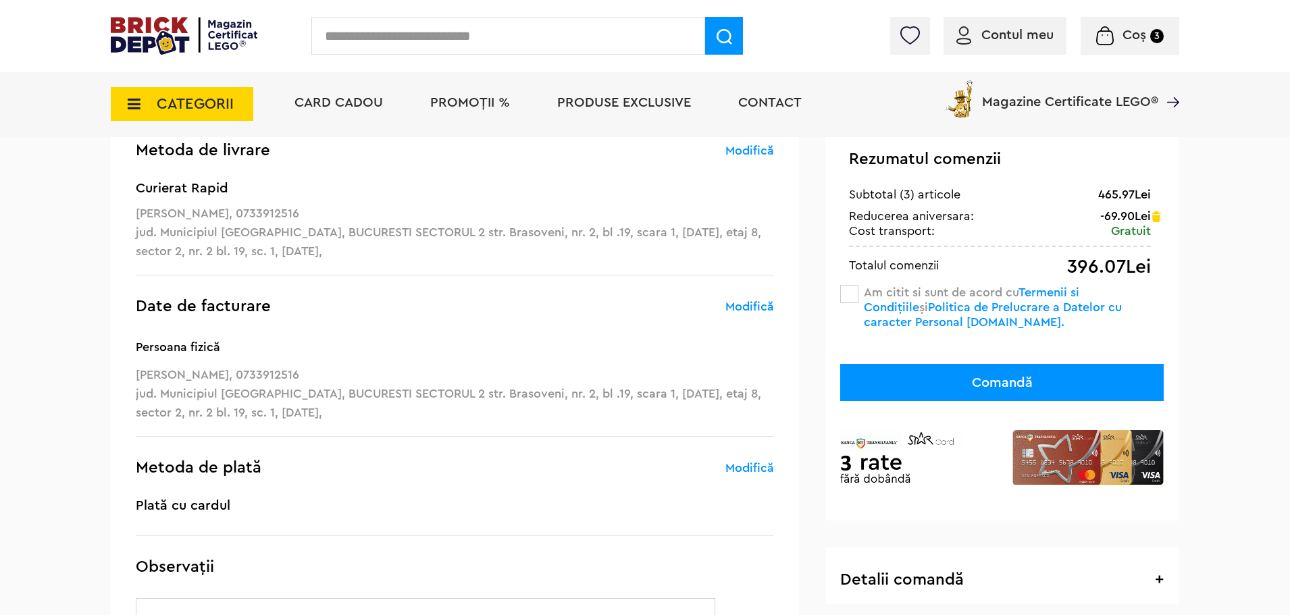
click at [750, 309] on link "Modifică" at bounding box center [749, 307] width 49 height 16
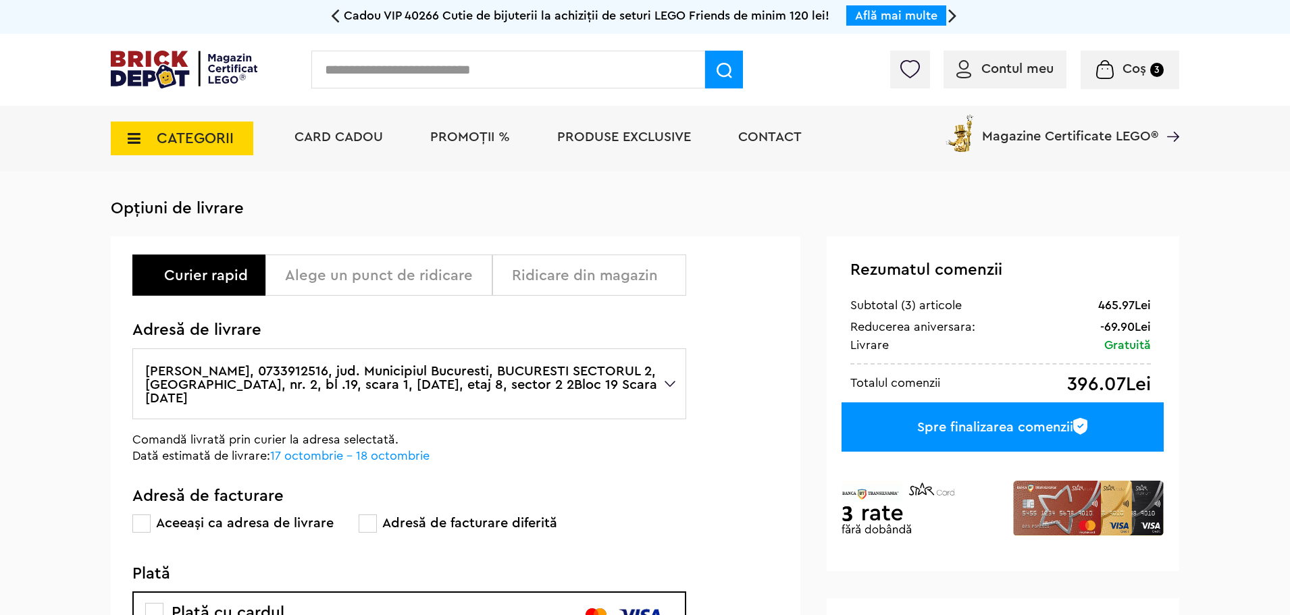
click at [669, 376] on label "Aurelian Niculae, 0733912516, jud. Municipiul Bucuresti, BUCURESTI SECTORUL 2, …" at bounding box center [409, 384] width 554 height 71
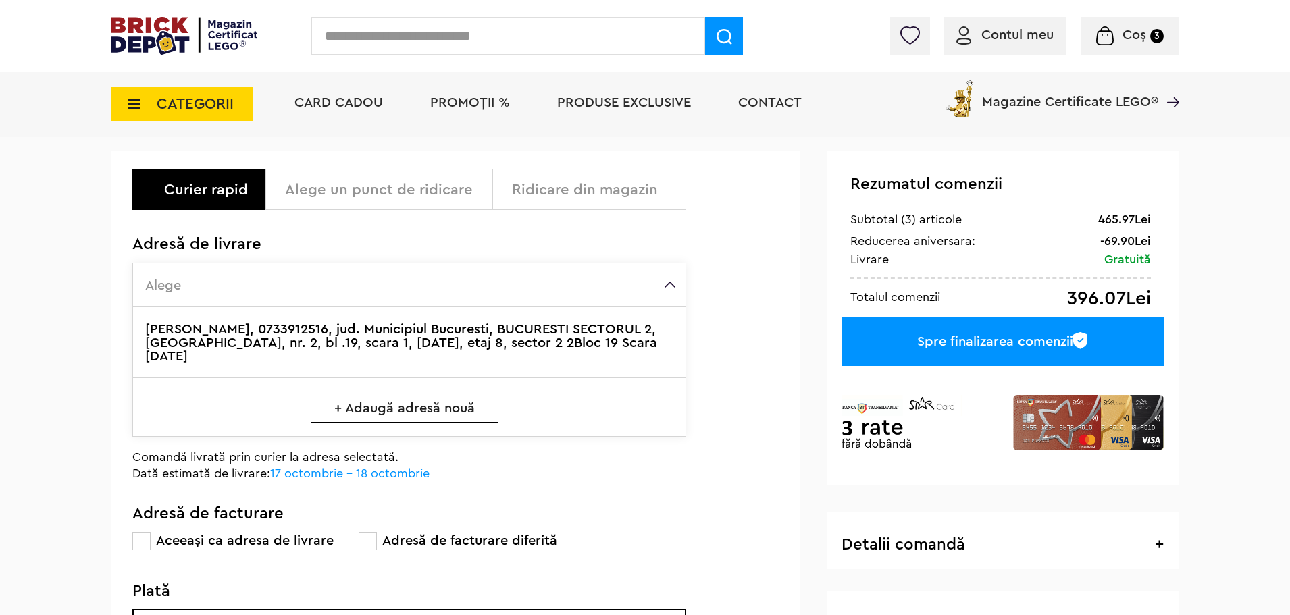
scroll to position [68, 0]
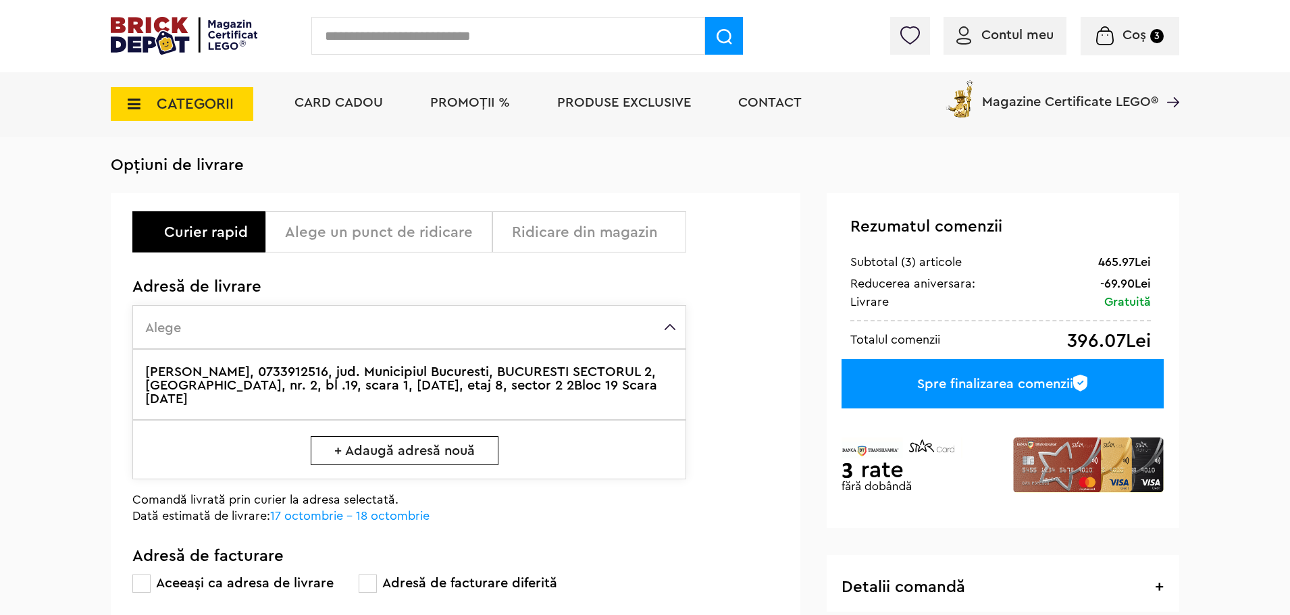
click at [674, 332] on label "Alege" at bounding box center [409, 327] width 554 height 44
click at [164, 332] on label "Alege" at bounding box center [409, 327] width 554 height 44
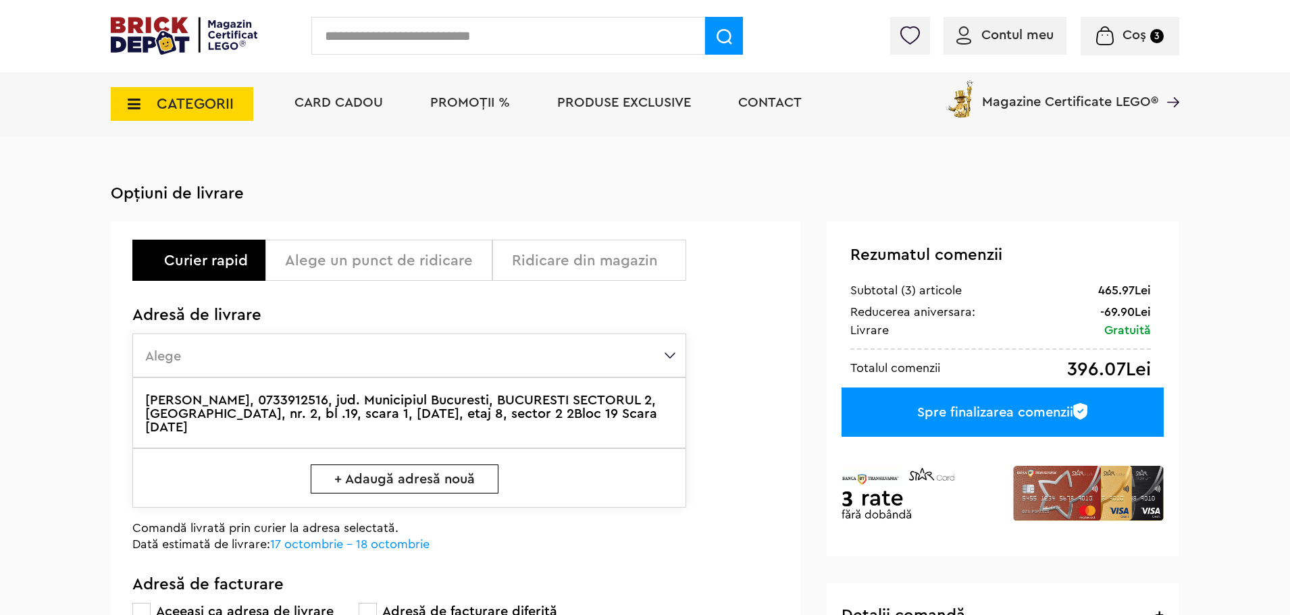
scroll to position [0, 0]
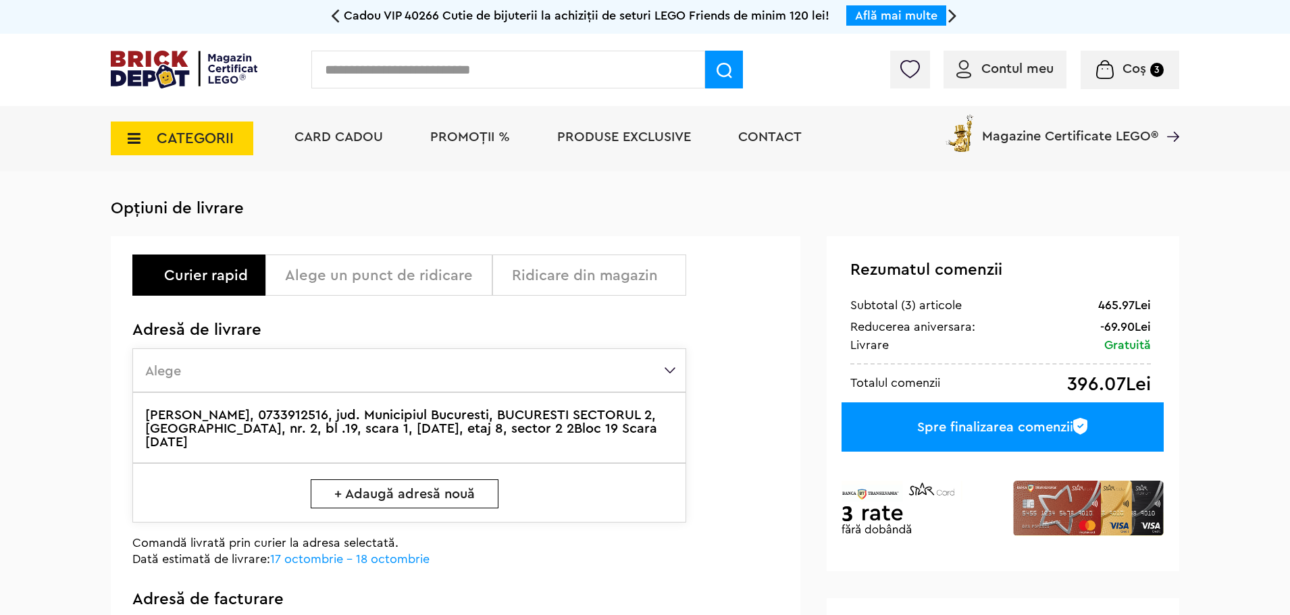
click at [501, 427] on label "Aurelian Niculae, 0733912516, jud. Municipiul Bucuresti, BUCURESTI SECTORUL 2, …" at bounding box center [409, 427] width 554 height 71
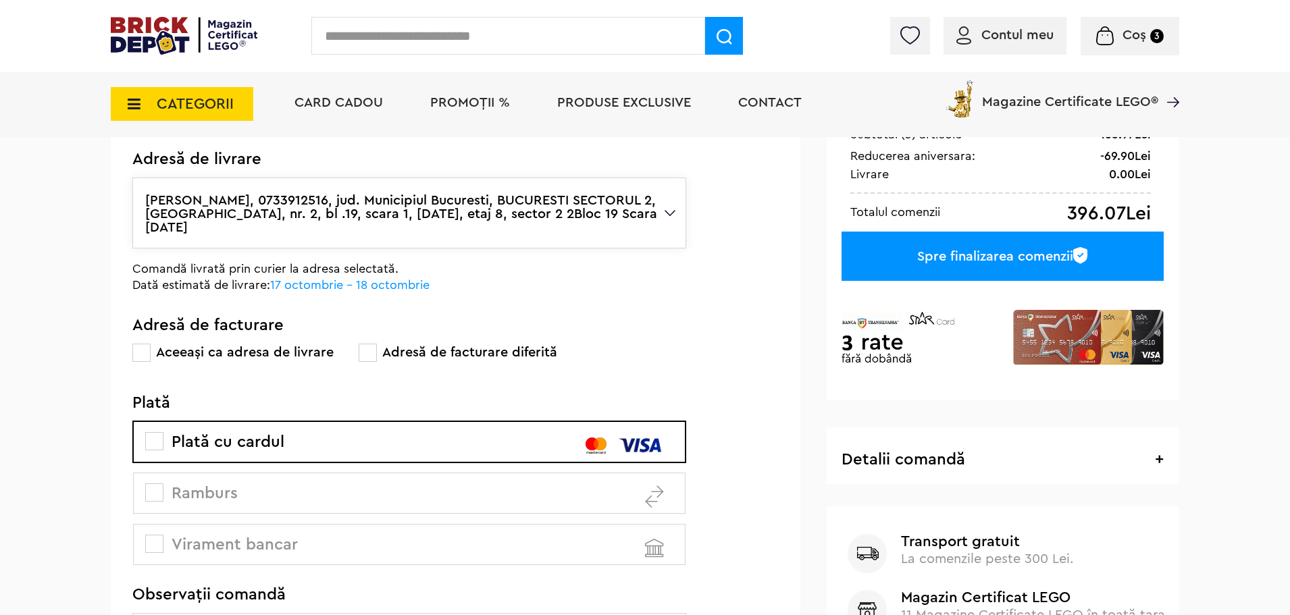
scroll to position [203, 0]
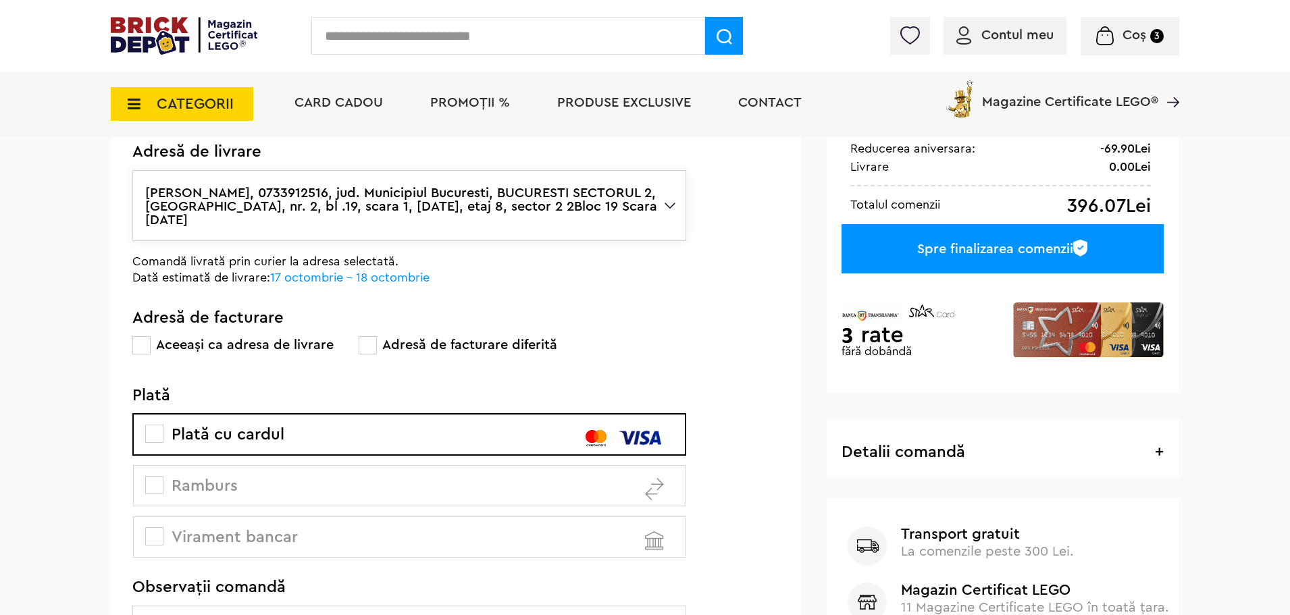
click at [371, 336] on span at bounding box center [368, 345] width 18 height 18
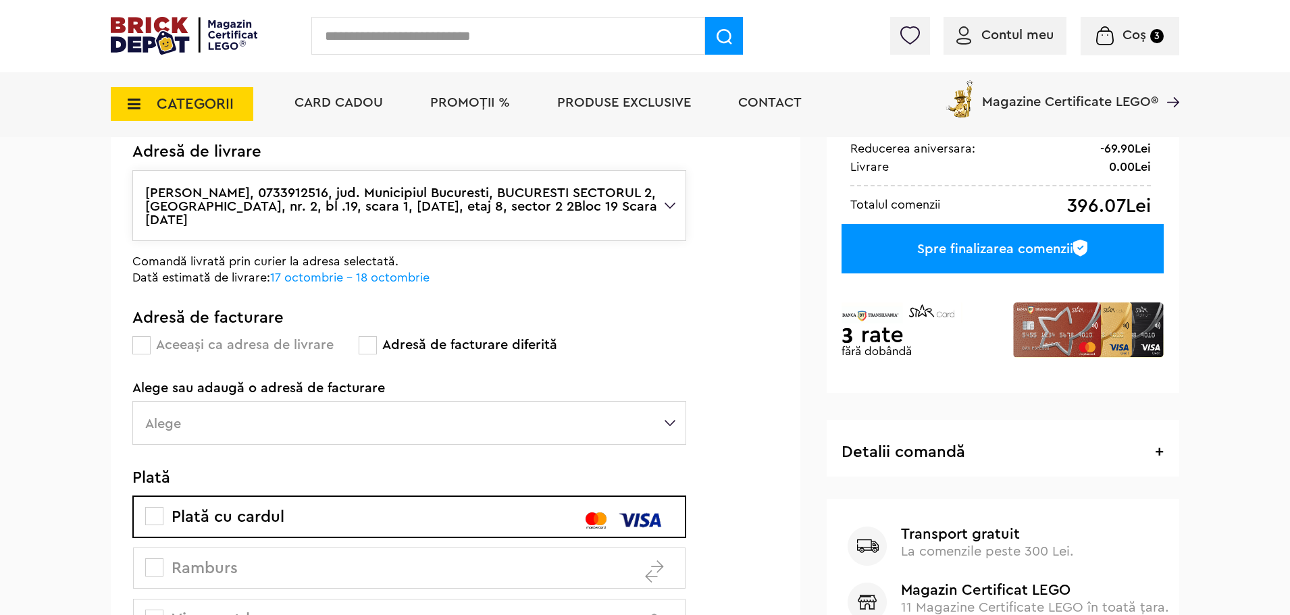
click at [664, 408] on label "Alege" at bounding box center [409, 423] width 554 height 44
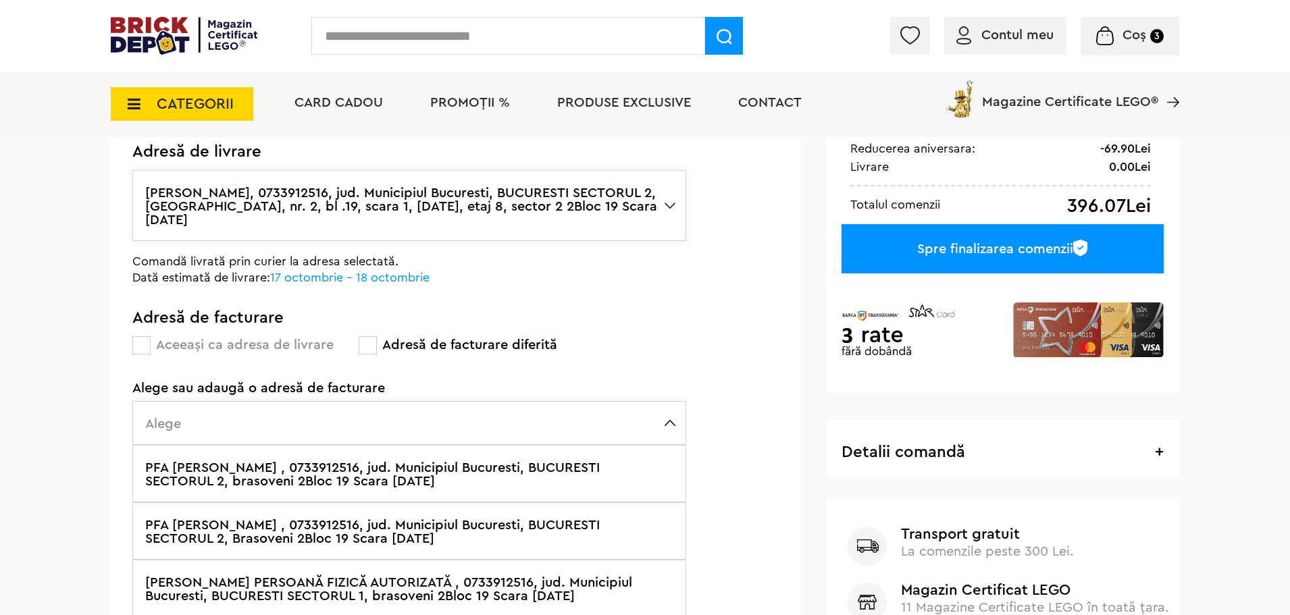
click at [349, 464] on label "PFA Niculae Aurelian , 0733912516, jud. Municipiul Bucuresti, BUCURESTI SECTORU…" at bounding box center [409, 473] width 554 height 57
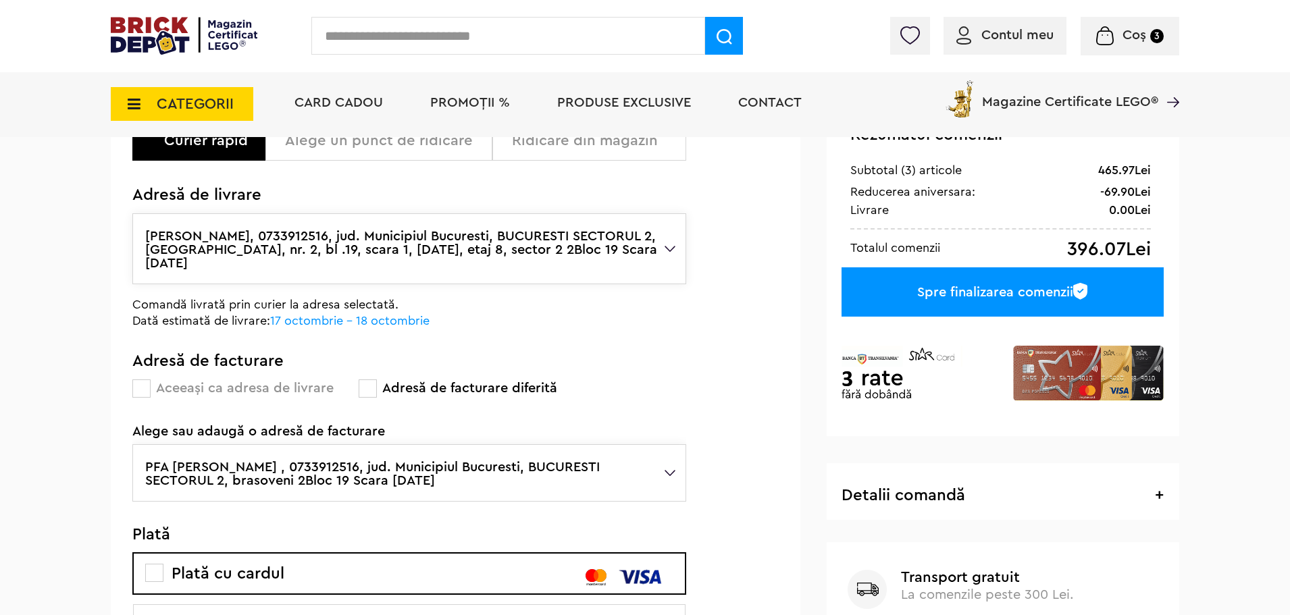
scroll to position [135, 0]
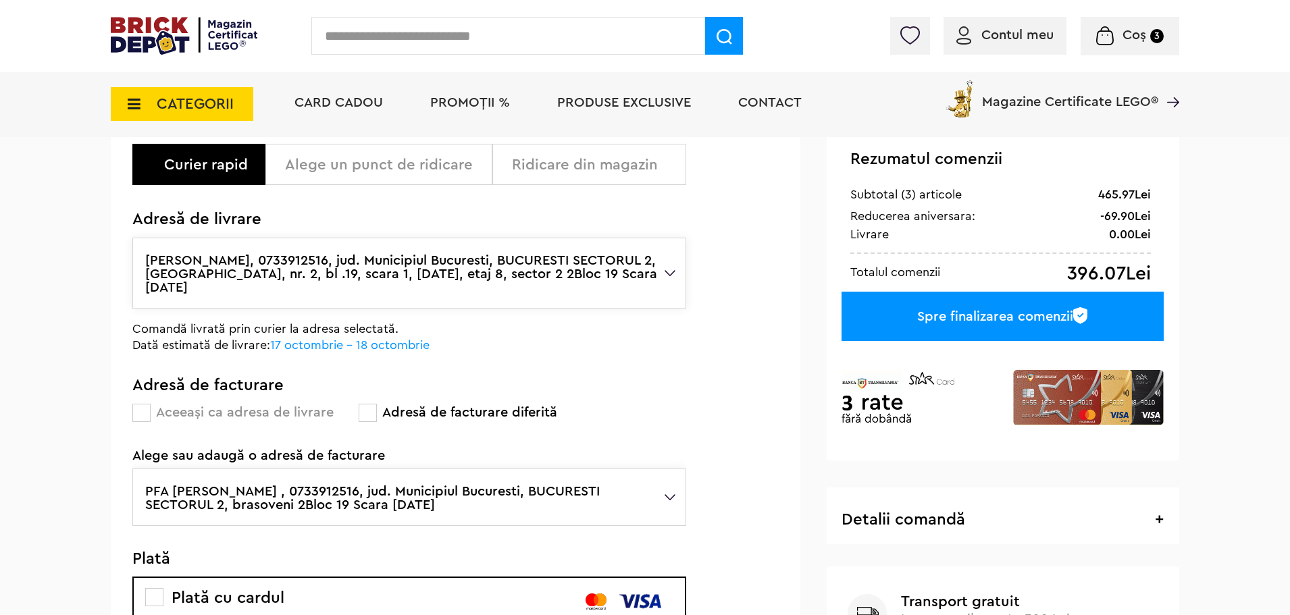
click at [900, 323] on div "Spre finalizarea comenzii" at bounding box center [1003, 316] width 322 height 49
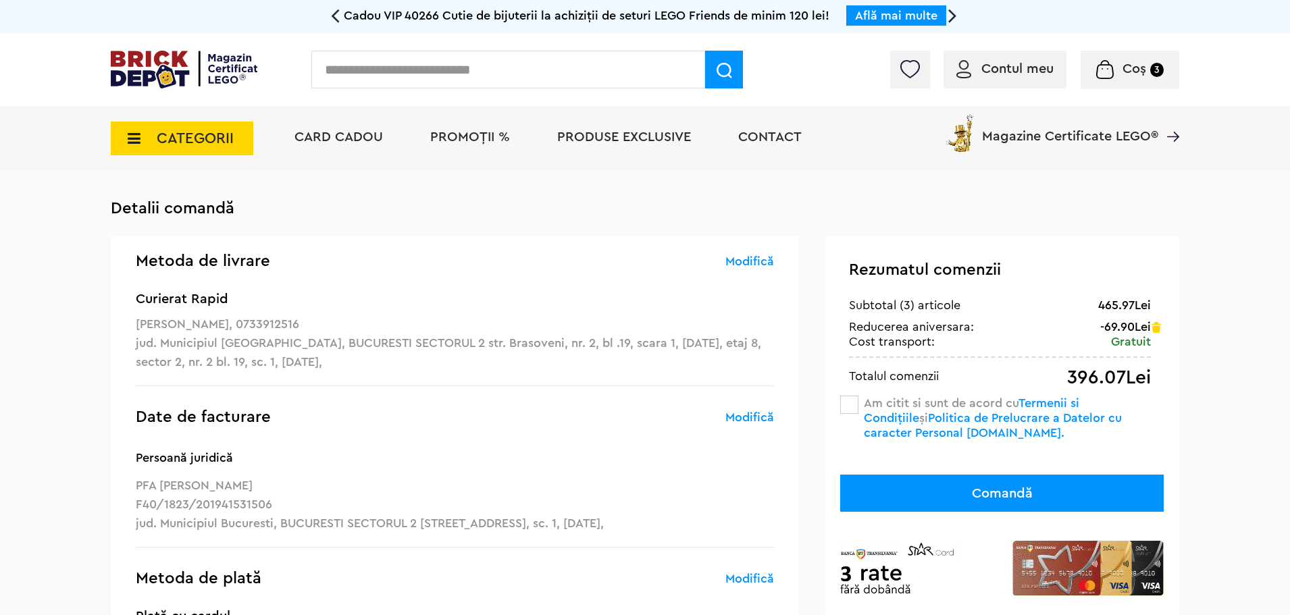
click at [848, 405] on span at bounding box center [849, 405] width 18 height 18
click at [907, 493] on button "Comandă" at bounding box center [1002, 493] width 324 height 37
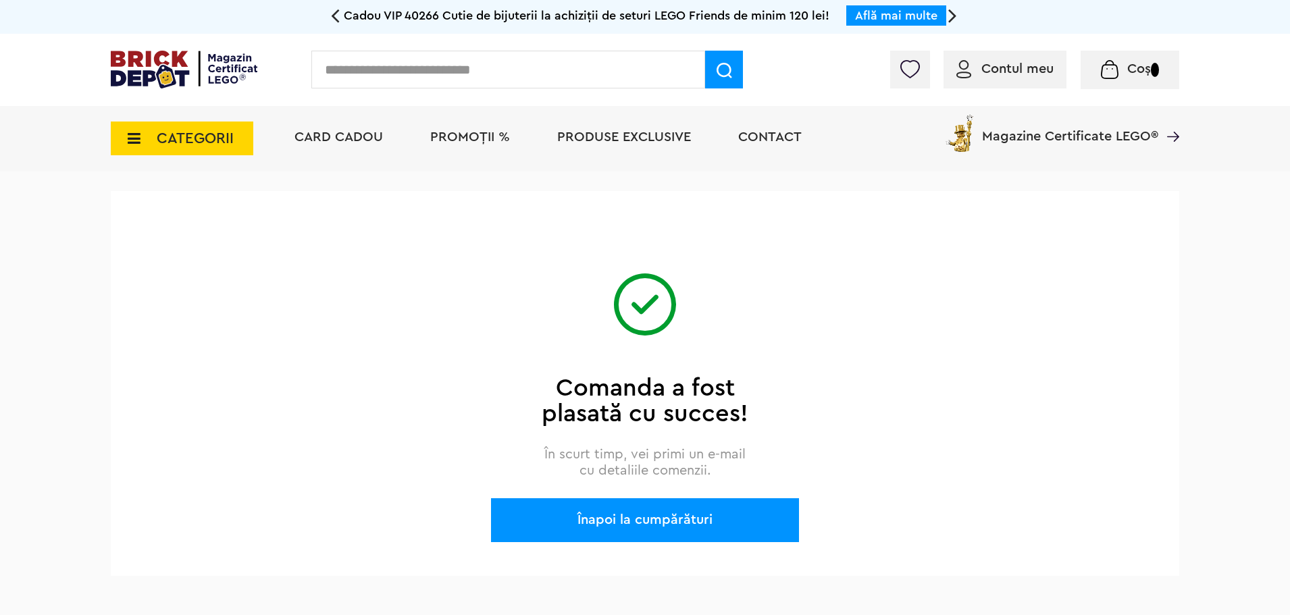
click at [828, 405] on div "Comanda a fost plasată cu succes! În scurt timp, vei primi un e-mail cu detalii…" at bounding box center [645, 383] width 1069 height 385
click at [733, 522] on div "Înapoi la cumpărături" at bounding box center [645, 520] width 308 height 44
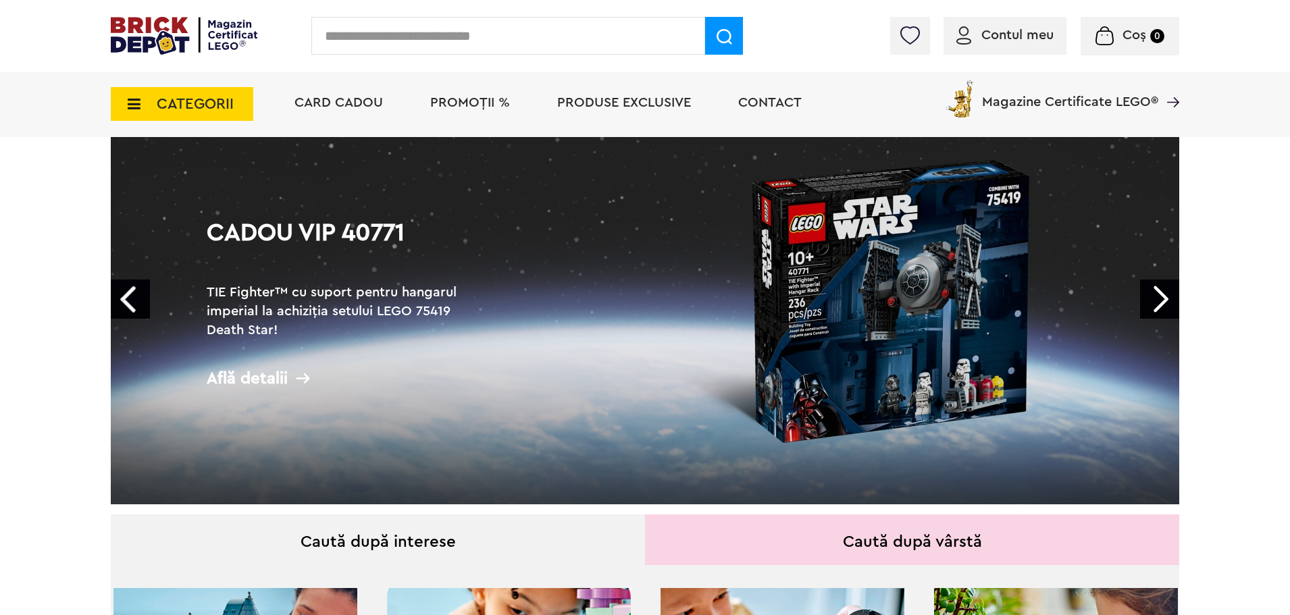
scroll to position [68, 0]
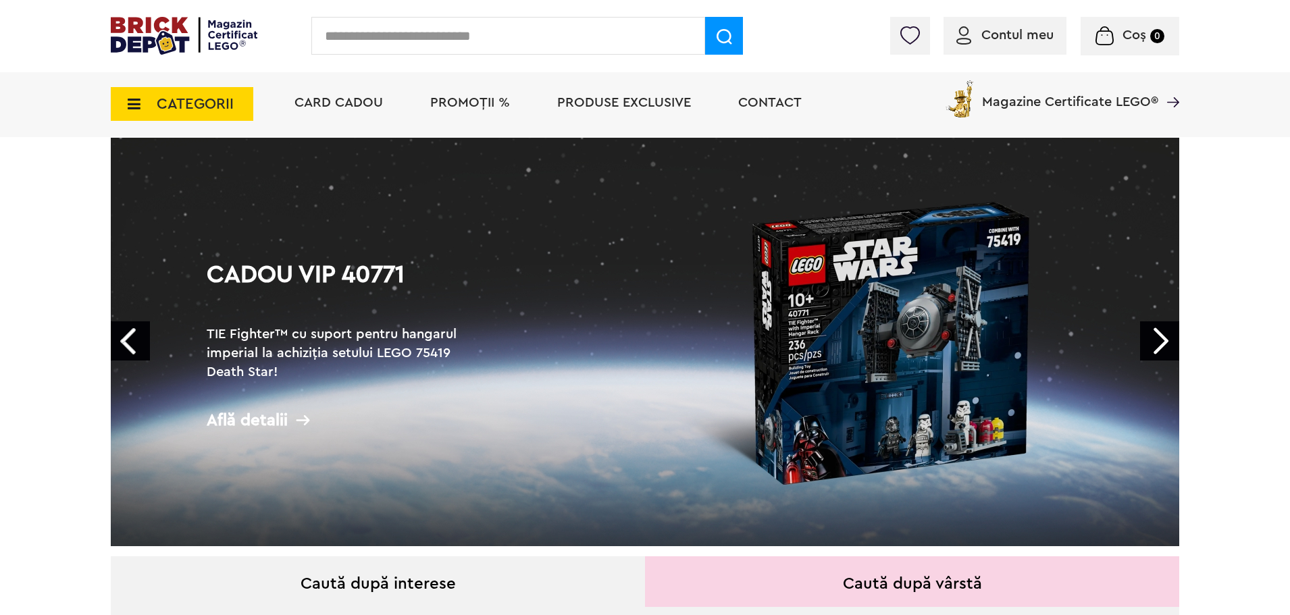
click at [284, 421] on div "Află detalii" at bounding box center [342, 420] width 270 height 17
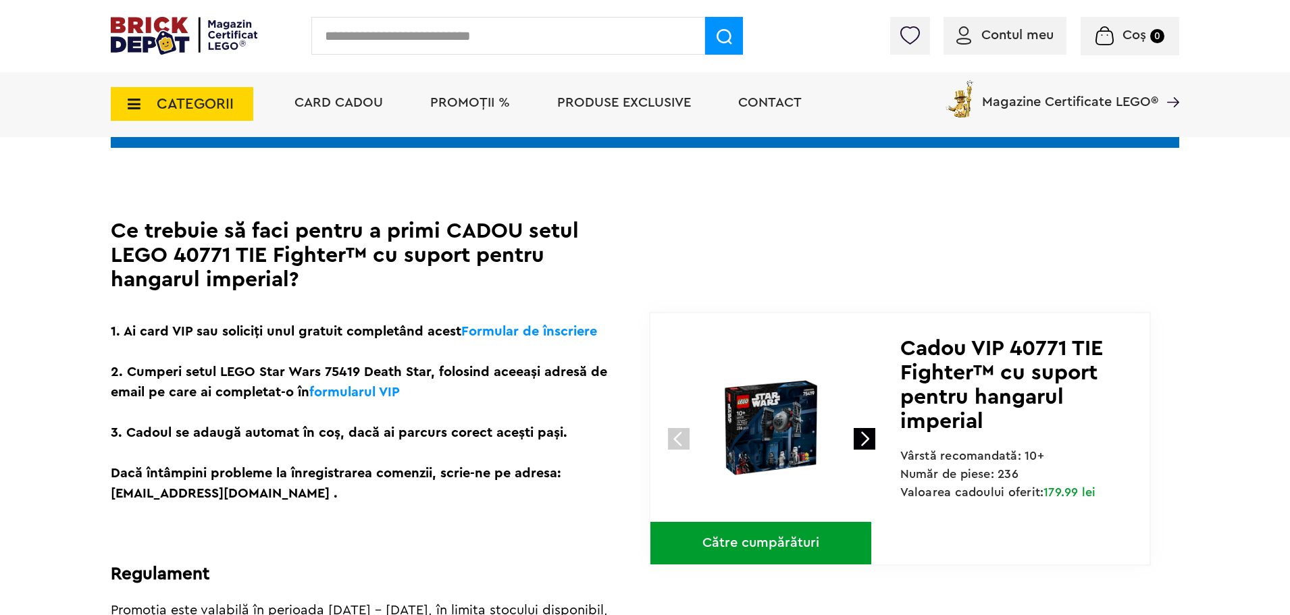
scroll to position [270, 0]
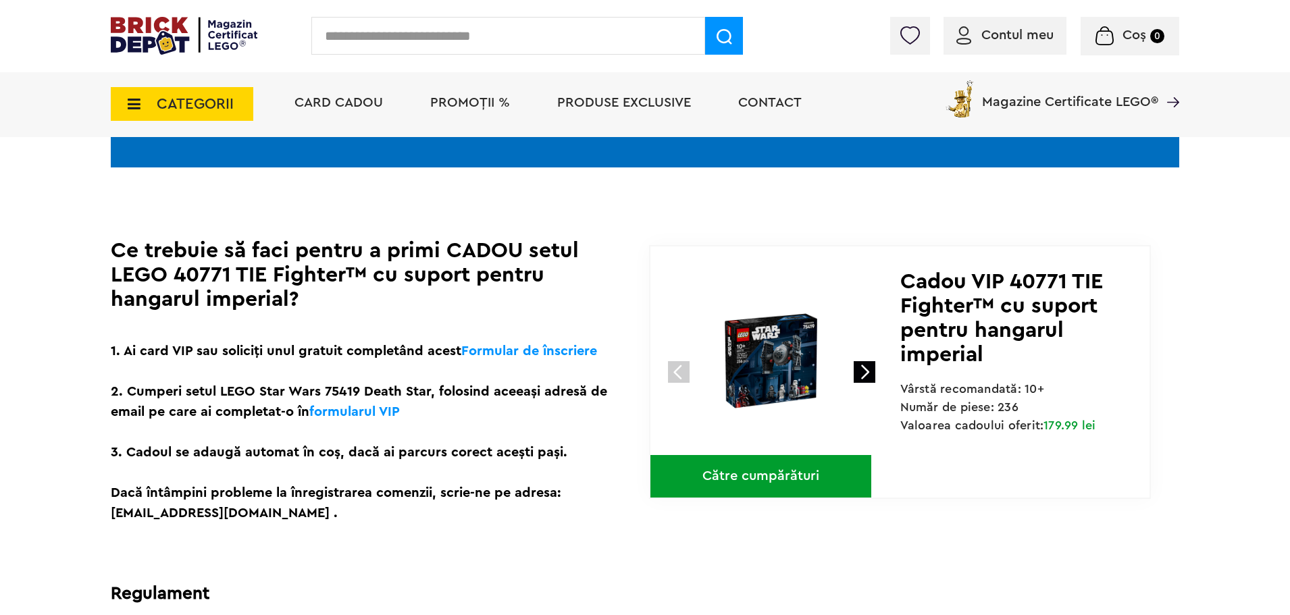
click at [336, 99] on span "Card Cadou" at bounding box center [338, 103] width 88 height 14
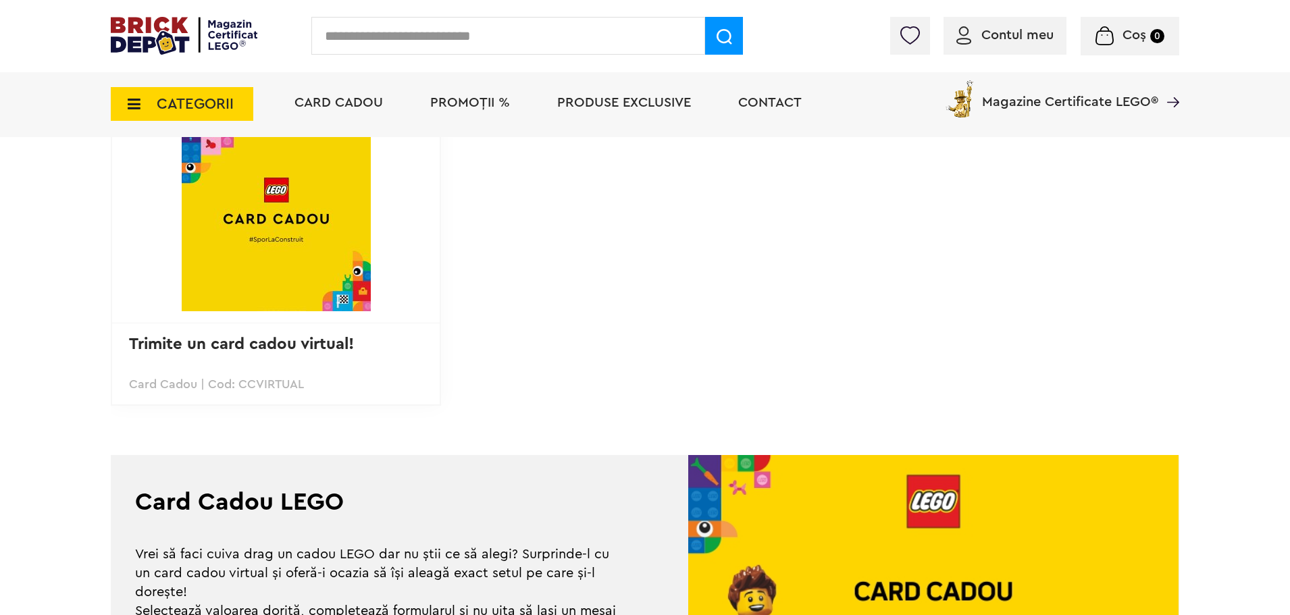
scroll to position [68, 0]
